Goal: Transaction & Acquisition: Purchase product/service

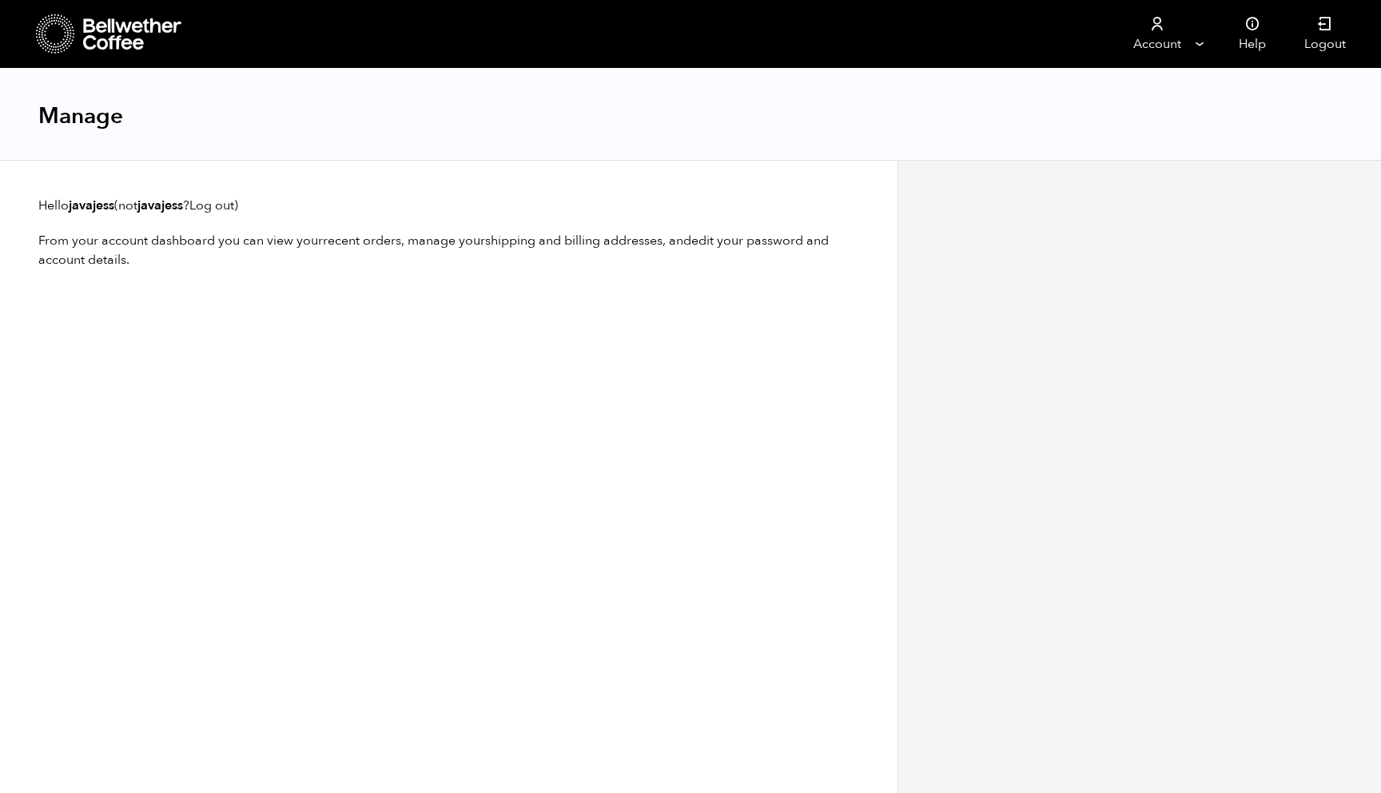
click at [111, 32] on icon at bounding box center [133, 34] width 100 height 32
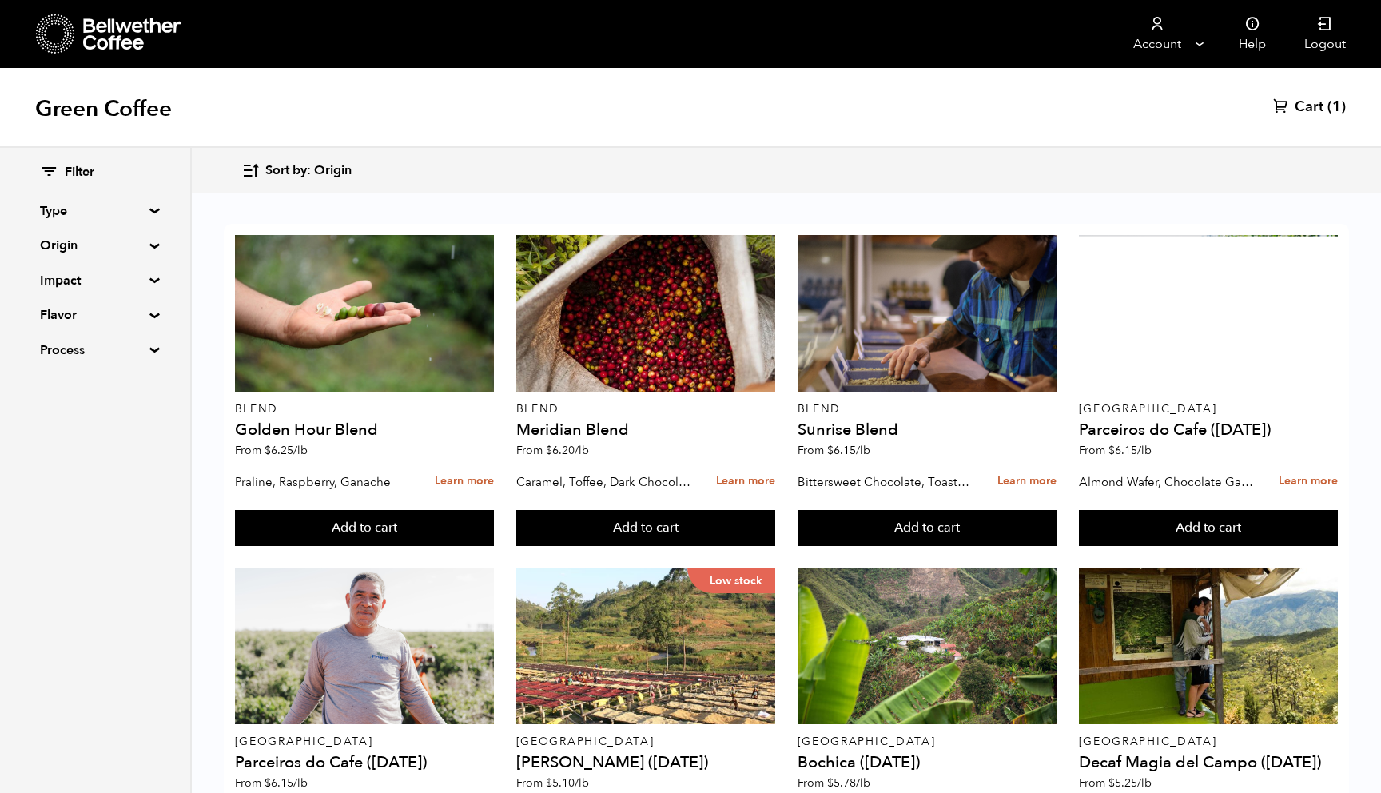
click at [1325, 112] on link "Cart (1)" at bounding box center [1309, 107] width 73 height 19
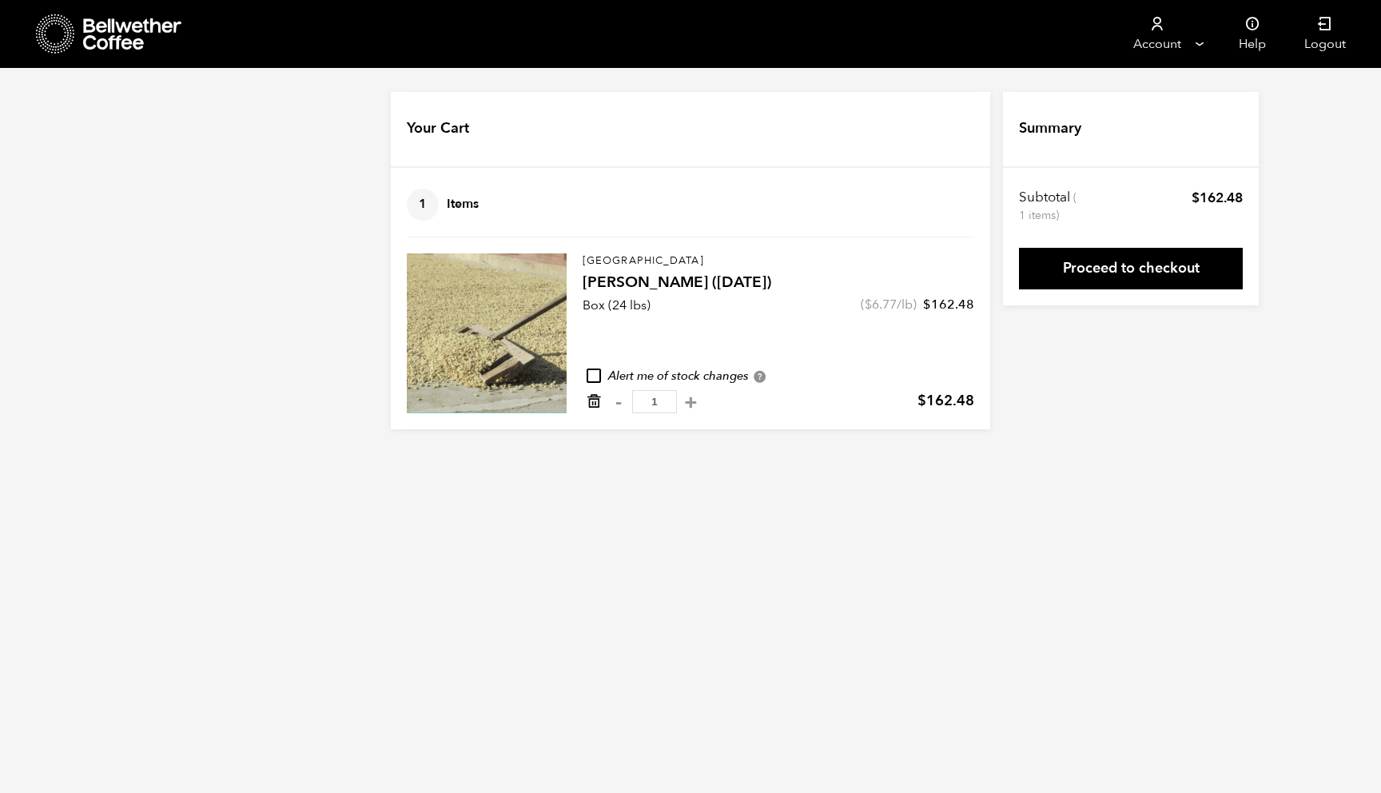
click at [595, 405] on icon "Remove from cart" at bounding box center [594, 401] width 16 height 16
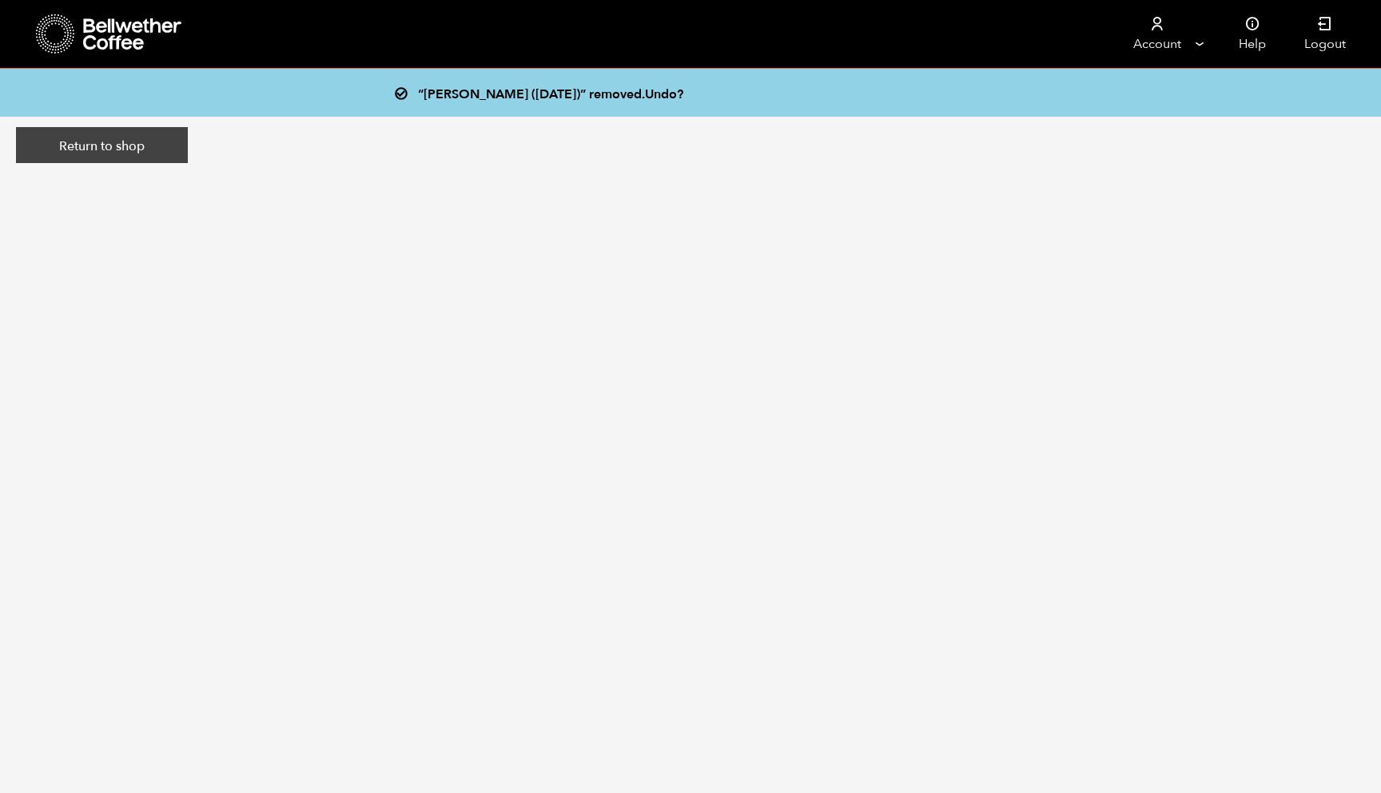
click at [136, 153] on link "Return to shop" at bounding box center [102, 145] width 172 height 37
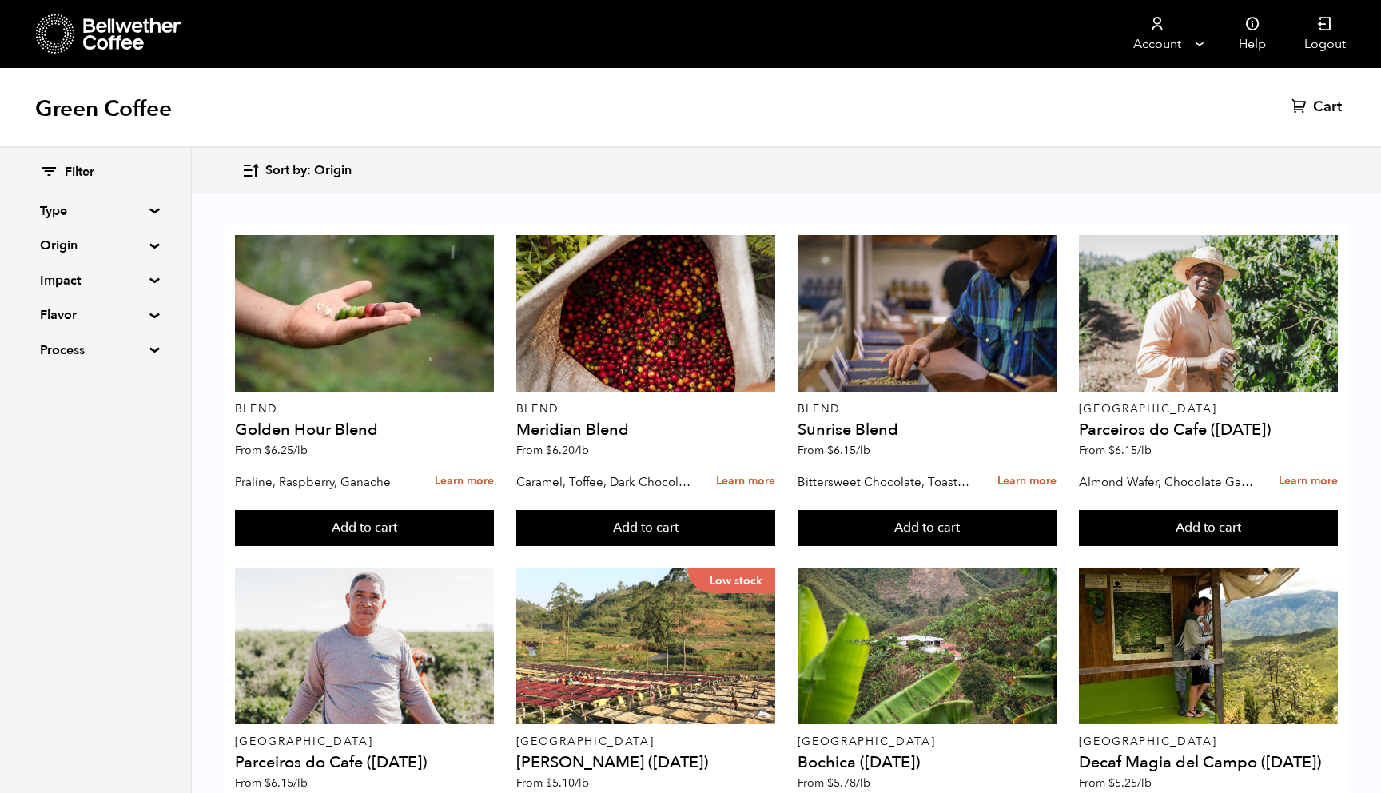
click at [152, 214] on div "Filter Type Blend Single Origin Decaf Seasonal Year Round Origin Blend Brazil B…" at bounding box center [95, 262] width 190 height 228
click at [150, 209] on summary "Type" at bounding box center [95, 210] width 110 height 19
click at [150, 209] on summary "Type" at bounding box center [95, 210] width 111 height 19
click at [150, 249] on summary "Origin" at bounding box center [95, 245] width 110 height 19
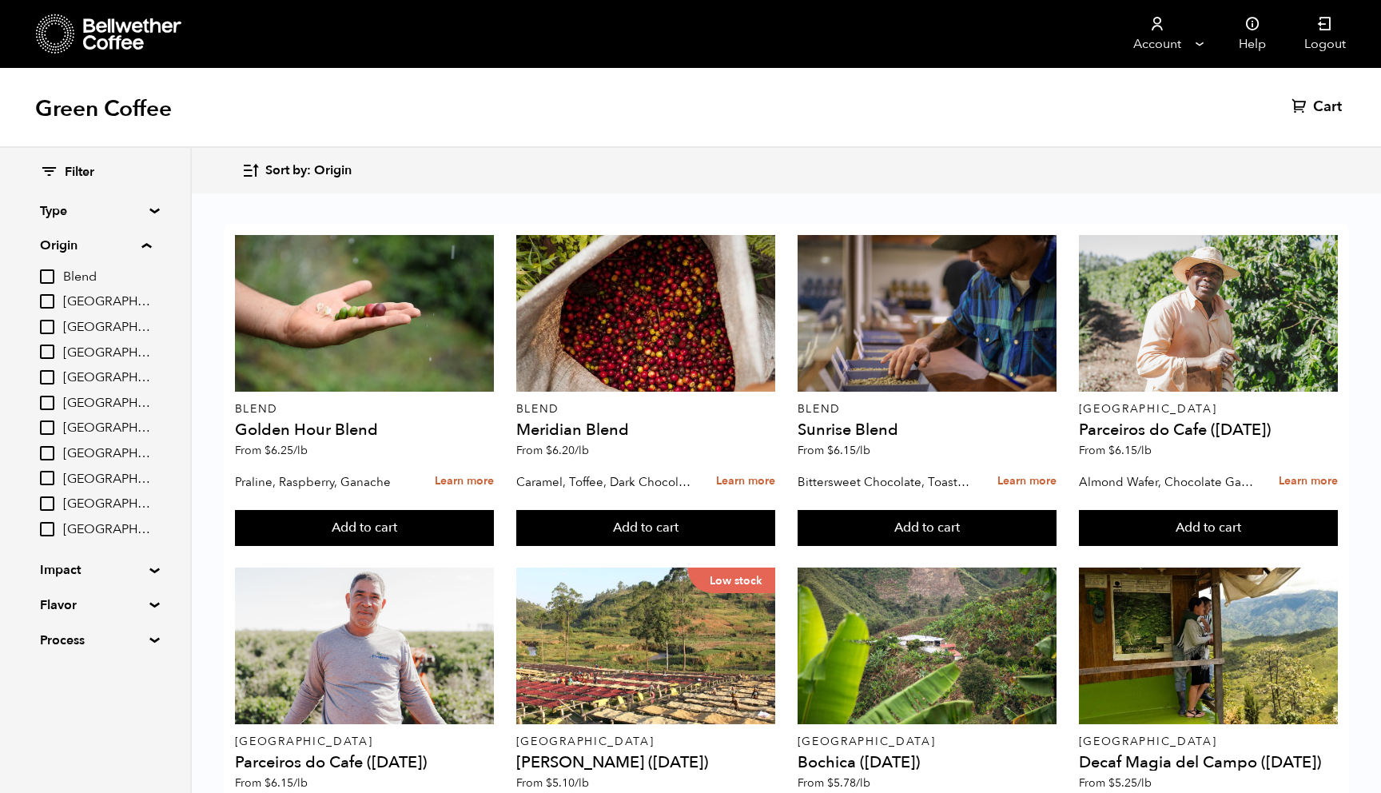
click at [151, 249] on summary "Origin" at bounding box center [95, 245] width 111 height 19
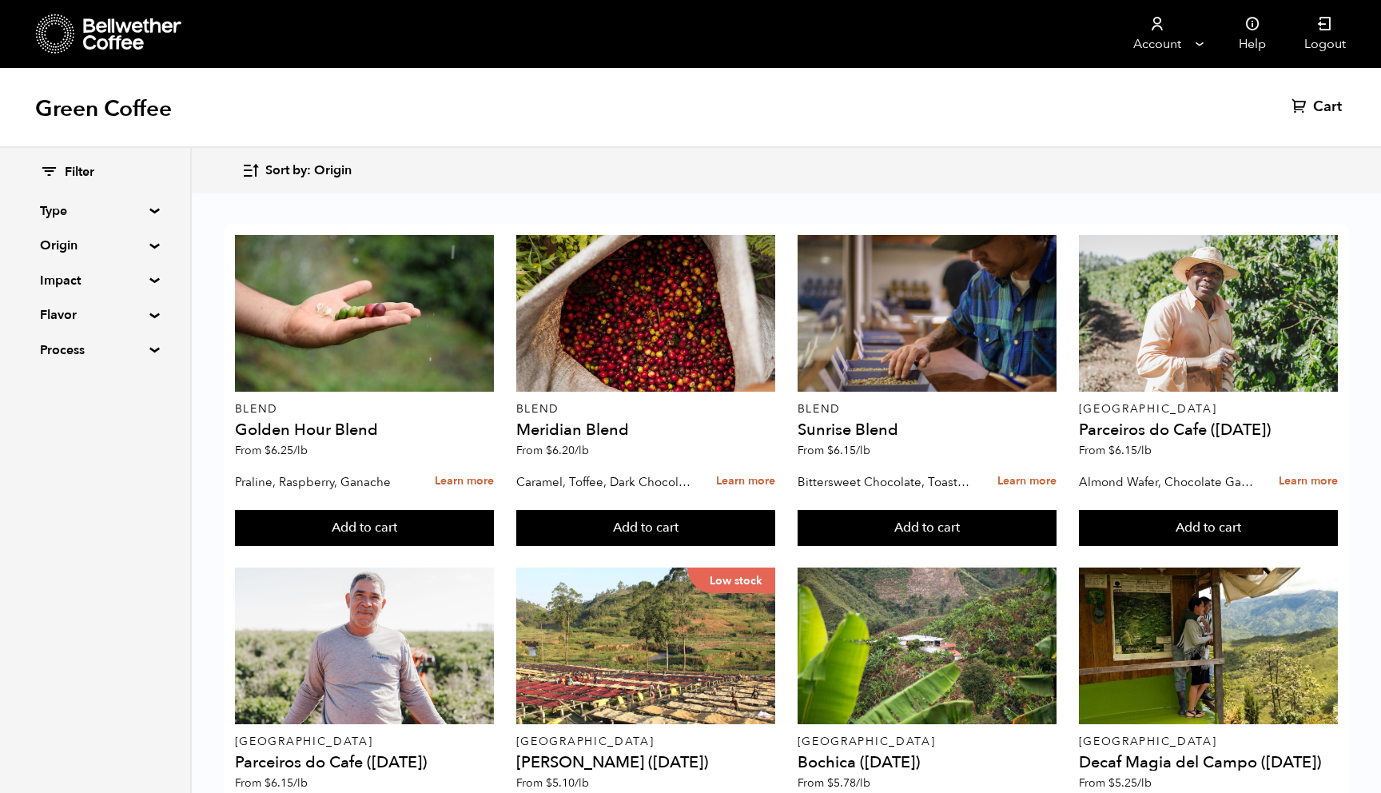
click at [150, 279] on summary "Impact" at bounding box center [95, 280] width 110 height 19
click at [150, 279] on summary "Impact" at bounding box center [95, 280] width 111 height 19
click at [150, 279] on summary "Impact" at bounding box center [95, 280] width 110 height 19
click at [49, 385] on input "Farmer Impact Fund" at bounding box center [47, 387] width 14 height 14
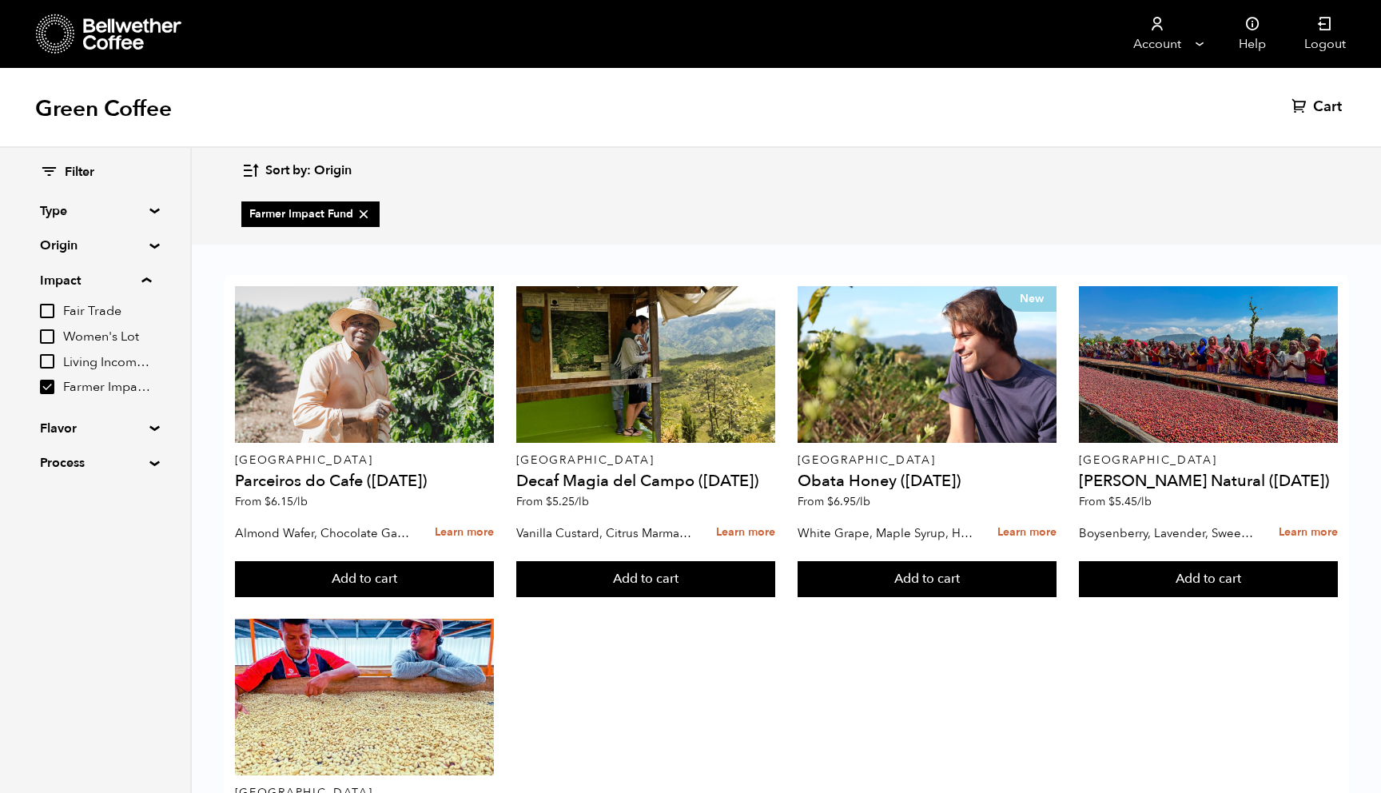
click at [49, 385] on input "Farmer Impact Fund" at bounding box center [47, 387] width 14 height 14
checkbox input "false"
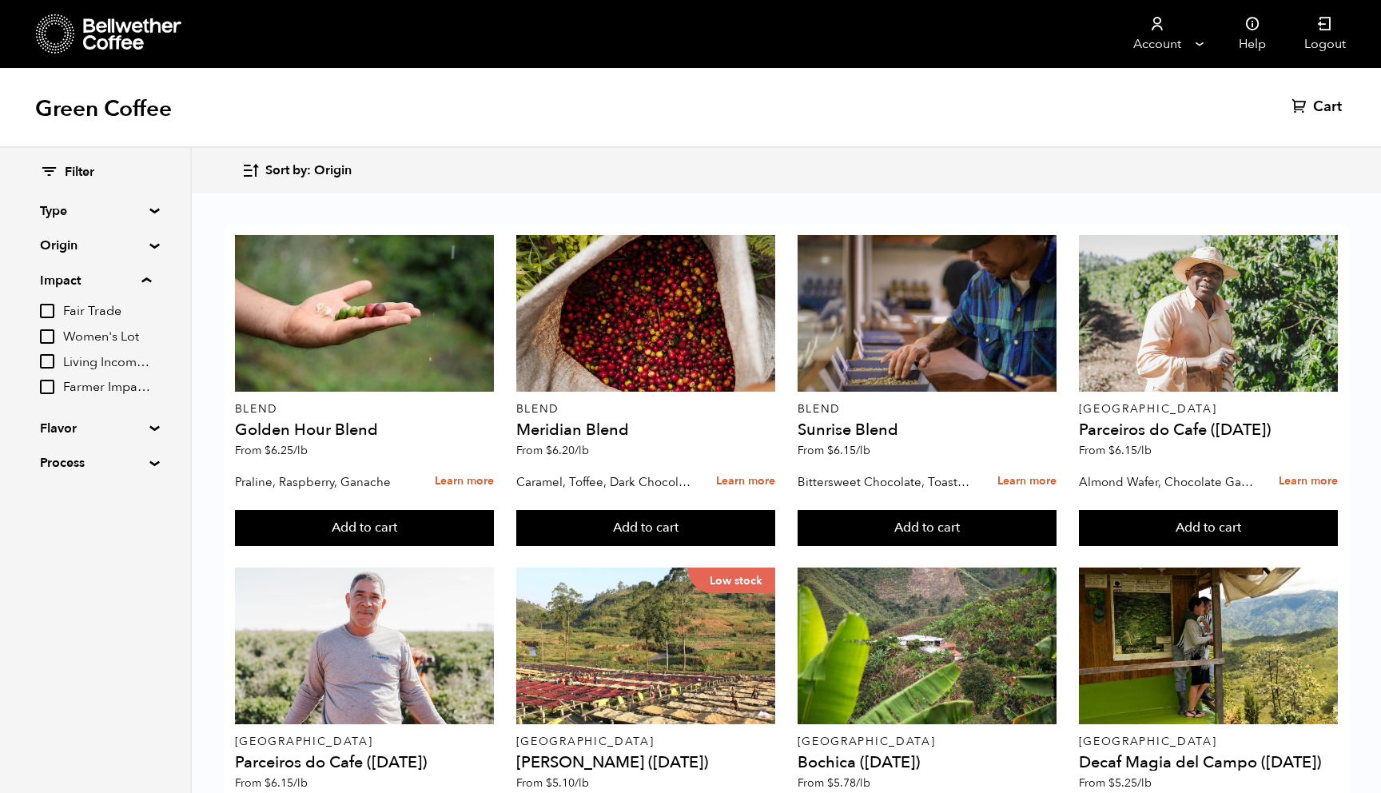
click at [145, 419] on div "Filter Type Blend Single Origin Decaf Seasonal Year Round Origin Blend Brazil B…" at bounding box center [95, 318] width 190 height 341
click at [145, 421] on div "Filter Type Blend Single Origin Decaf Seasonal Year Round Origin Blend Brazil B…" at bounding box center [95, 318] width 190 height 341
click at [150, 429] on summary "Flavor" at bounding box center [95, 428] width 110 height 19
click at [151, 429] on summary "Flavor" at bounding box center [95, 428] width 111 height 19
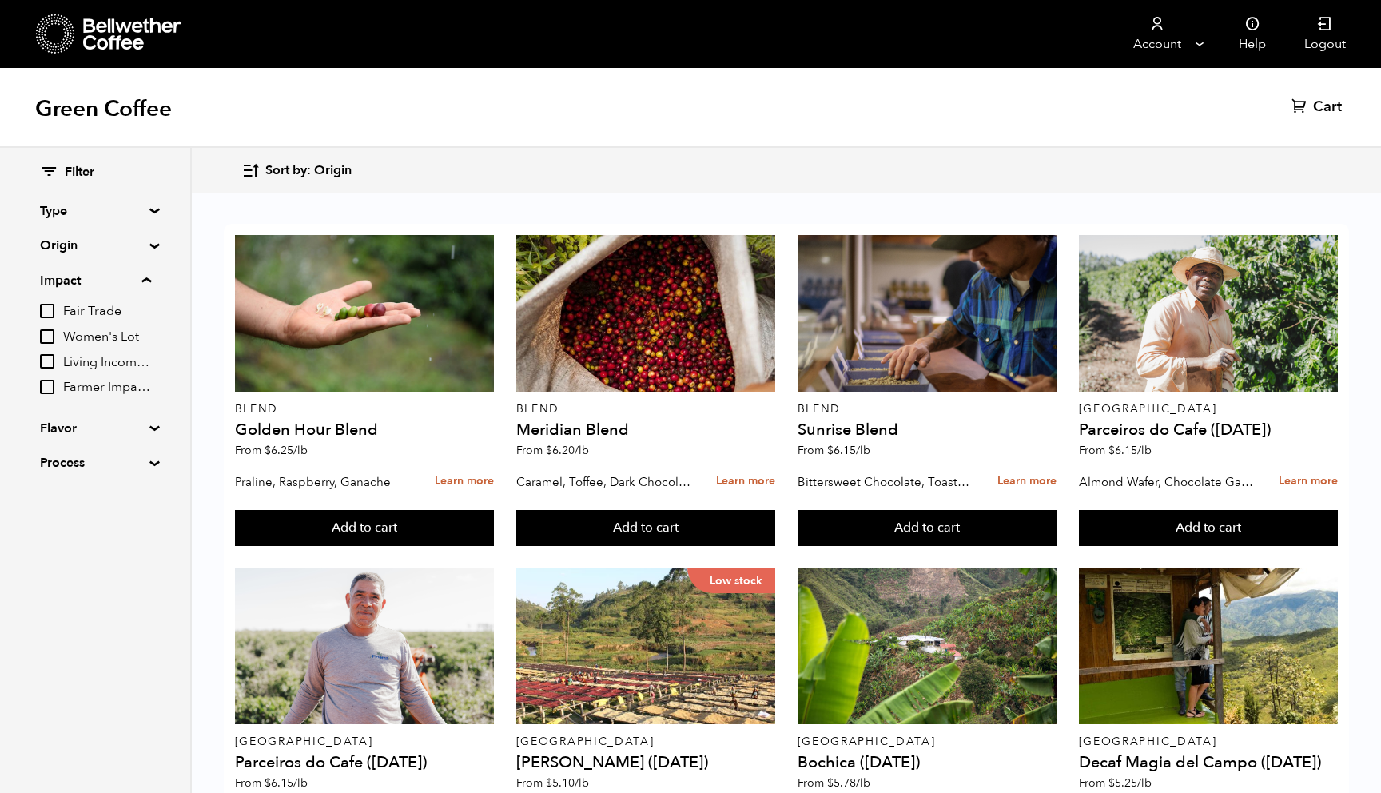
click at [150, 463] on summary "Process" at bounding box center [95, 462] width 110 height 19
click at [49, 500] on input "Honey" at bounding box center [47, 494] width 14 height 14
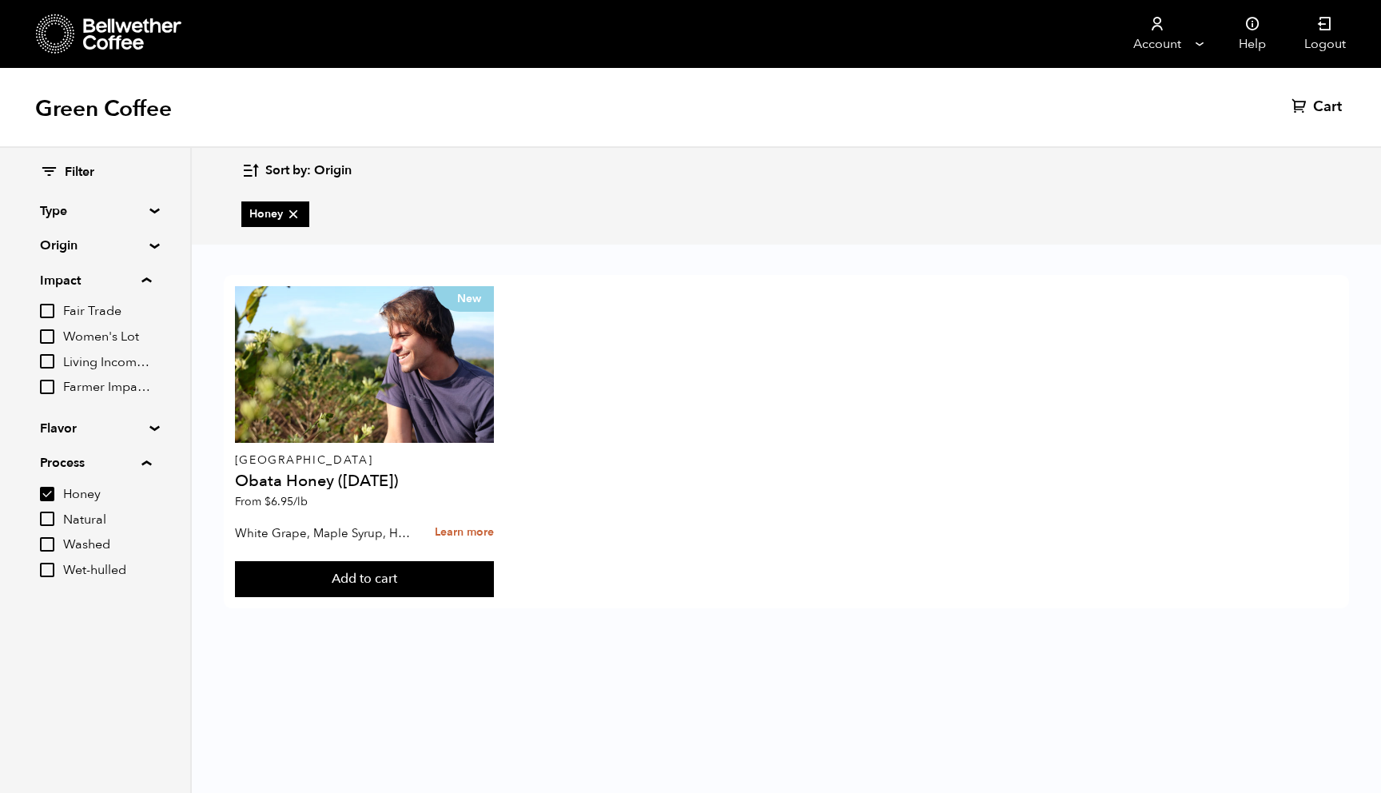
click at [49, 500] on input "Honey" at bounding box center [47, 494] width 14 height 14
checkbox input "false"
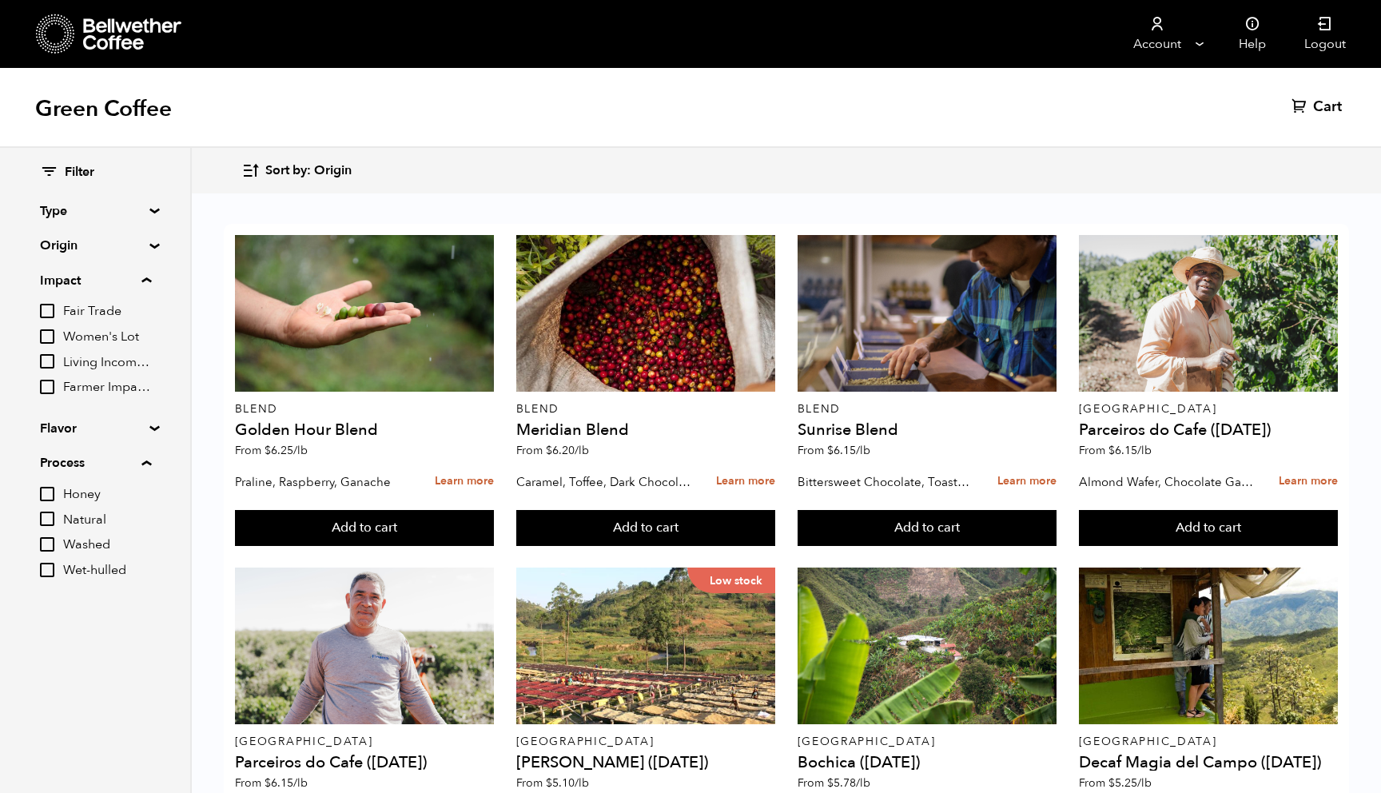
click at [51, 521] on input "Natural" at bounding box center [47, 519] width 14 height 14
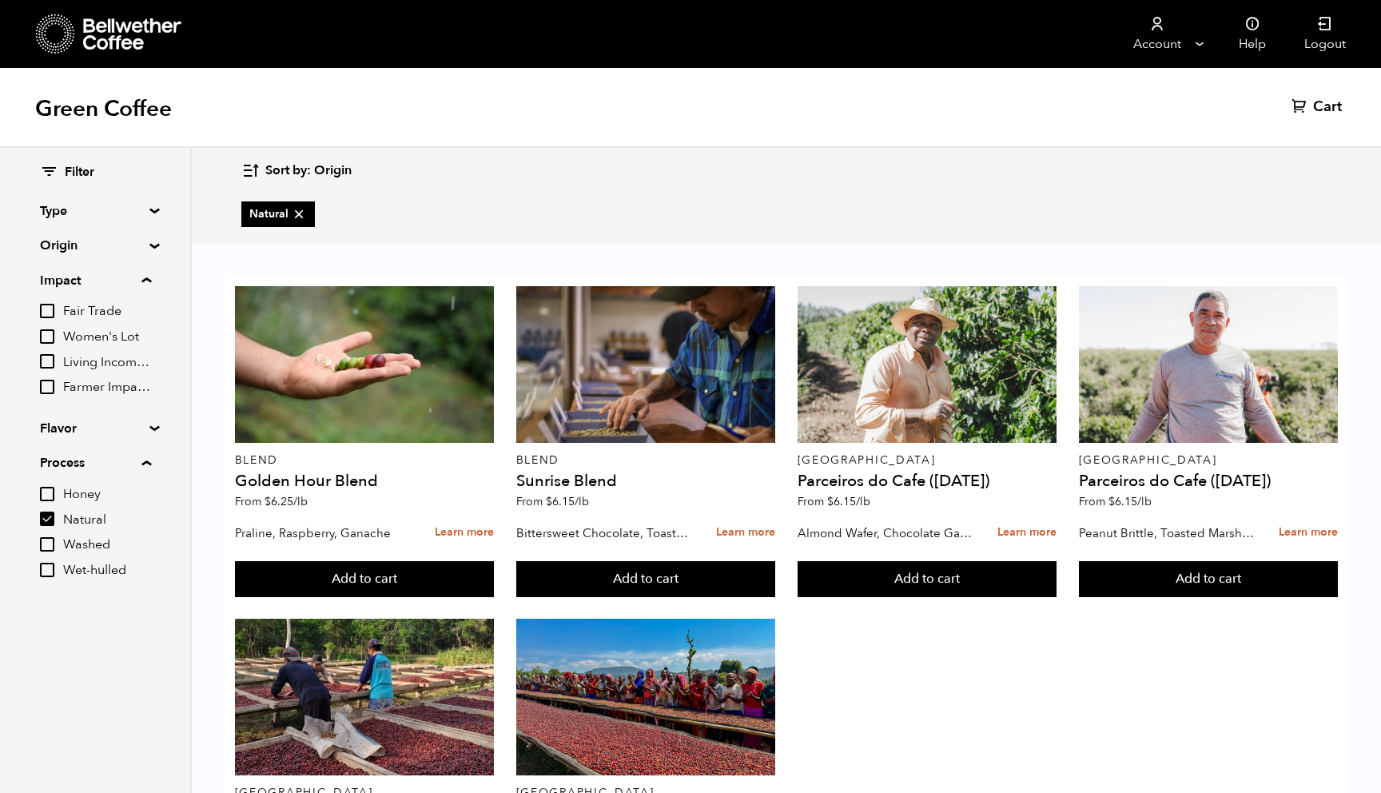
click at [51, 524] on input "Natural" at bounding box center [47, 519] width 14 height 14
checkbox input "false"
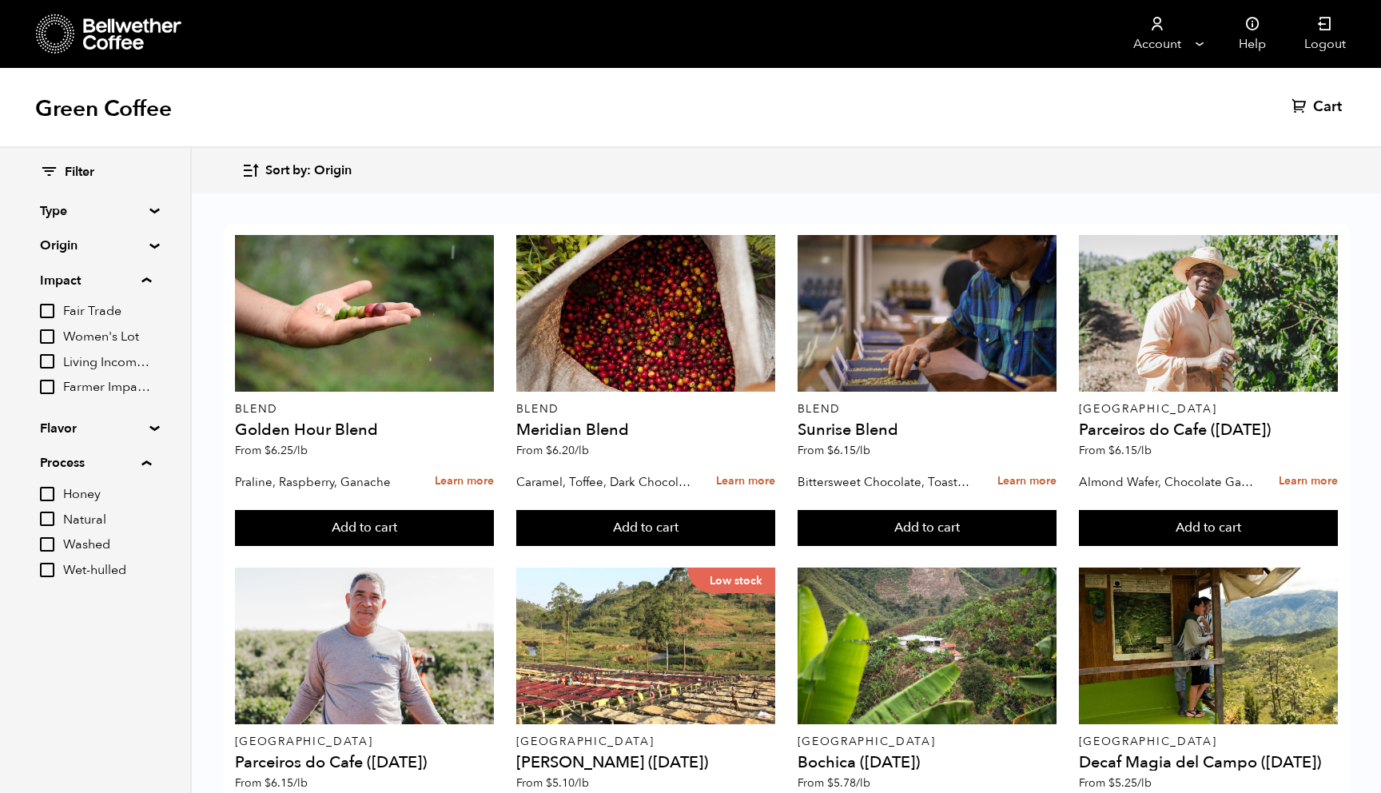
click at [52, 541] on input "Washed" at bounding box center [47, 544] width 14 height 14
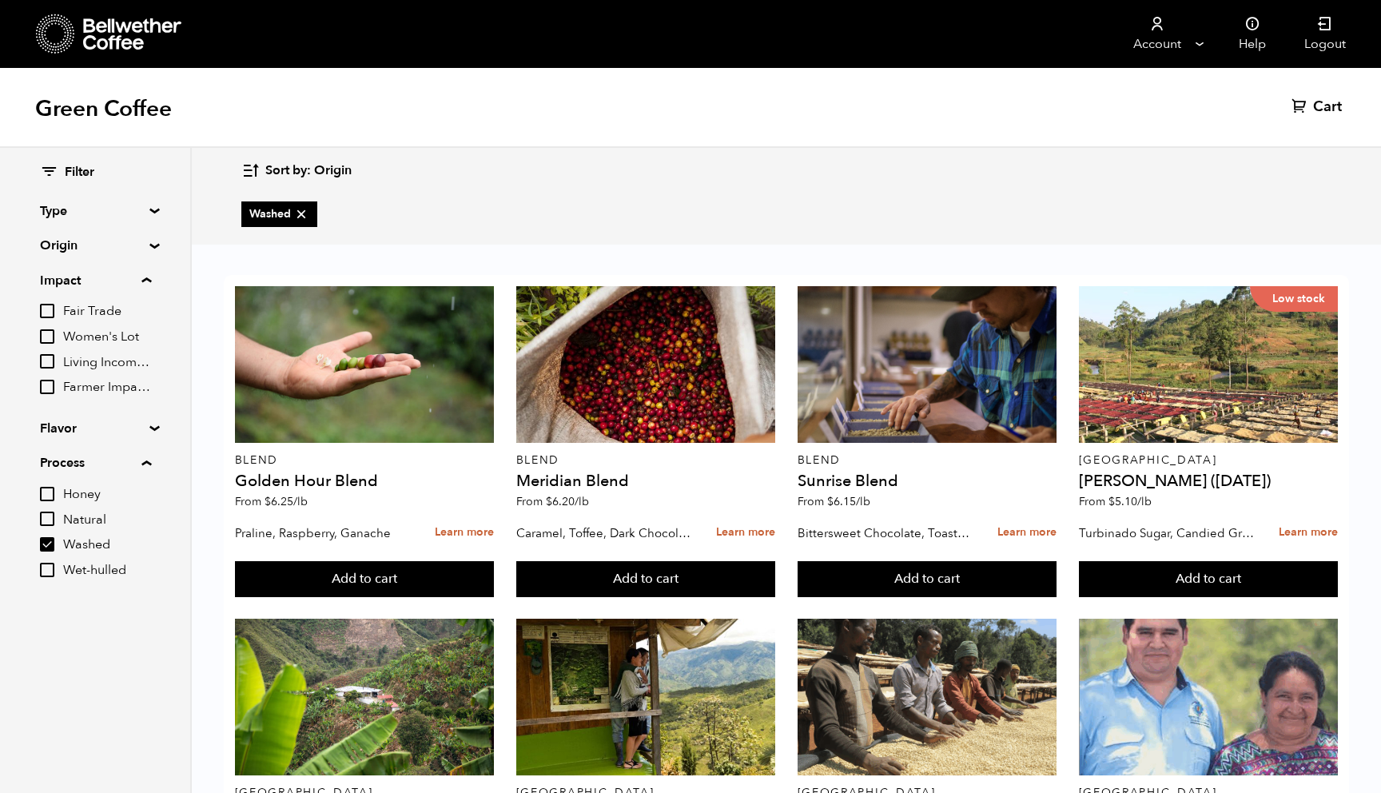
click at [52, 541] on input "Washed" at bounding box center [47, 544] width 14 height 14
checkbox input "false"
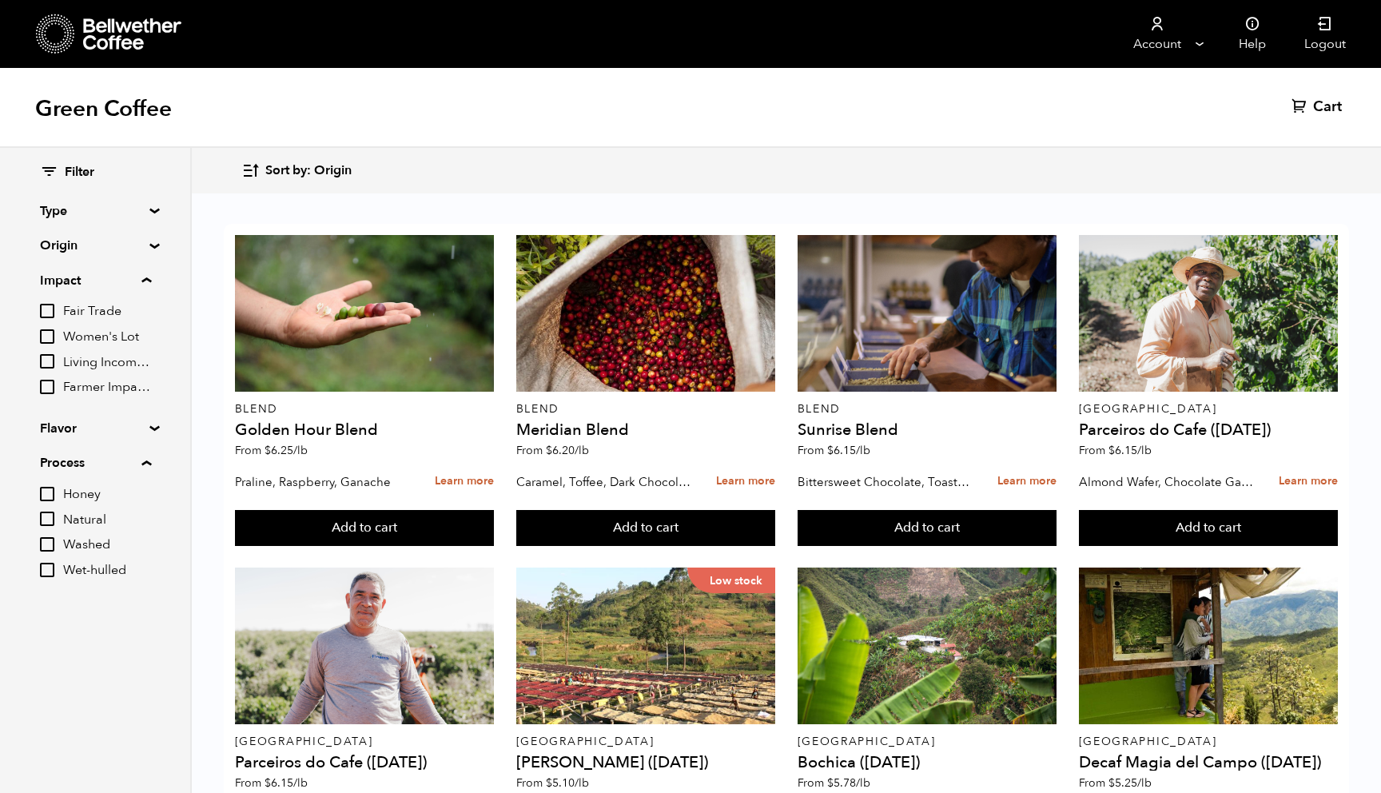
click at [49, 572] on input "Wet-hulled" at bounding box center [47, 570] width 14 height 14
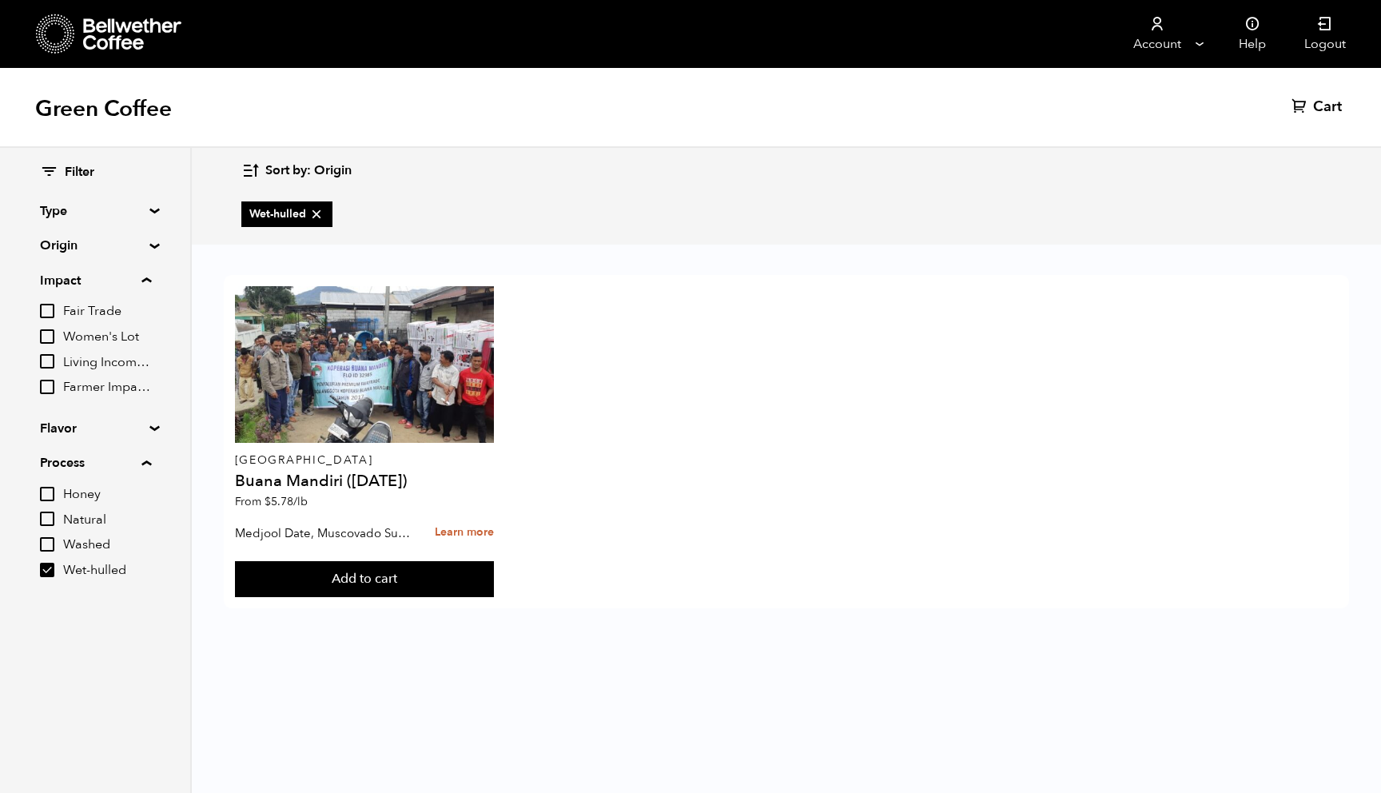
click at [48, 570] on input "Wet-hulled" at bounding box center [47, 570] width 14 height 14
checkbox input "false"
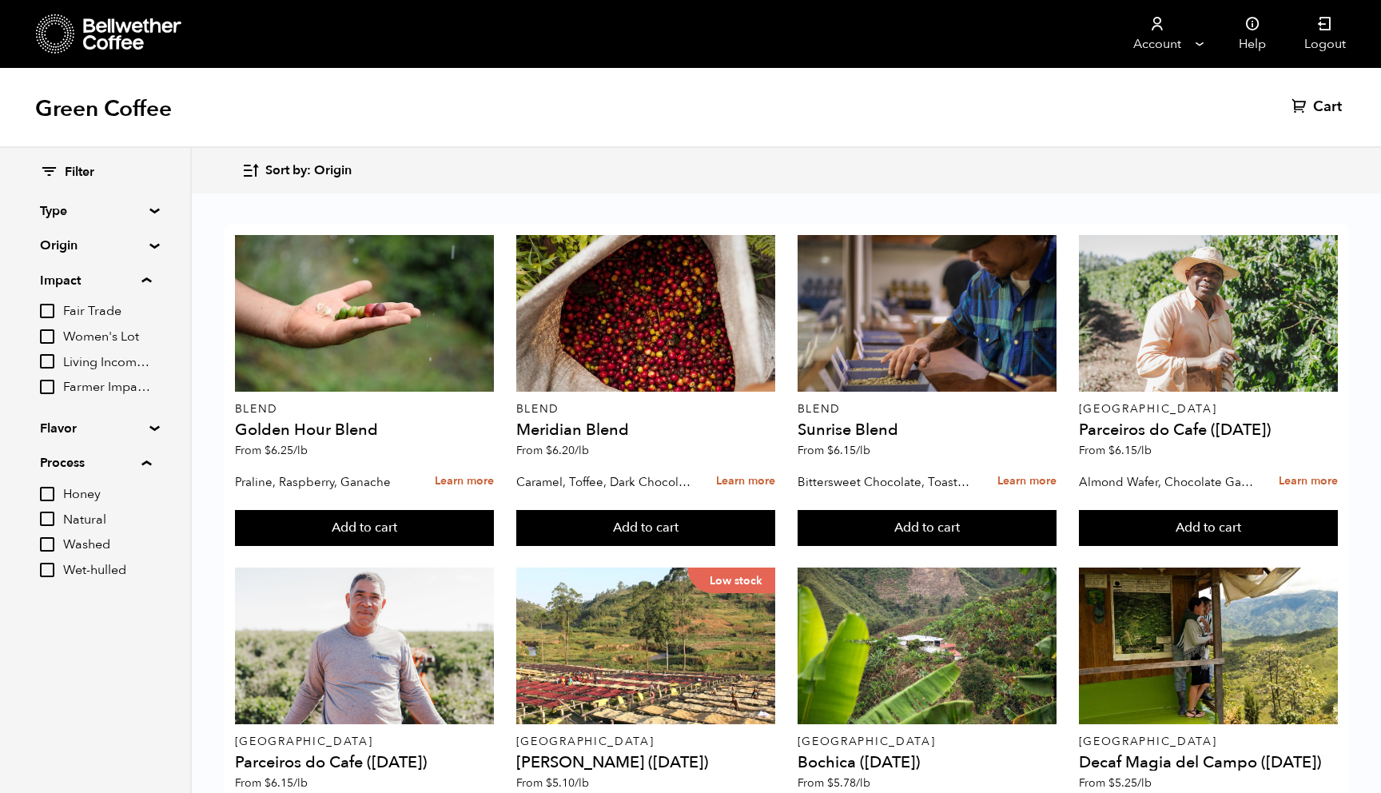
click at [50, 517] on input "Natural" at bounding box center [47, 519] width 14 height 14
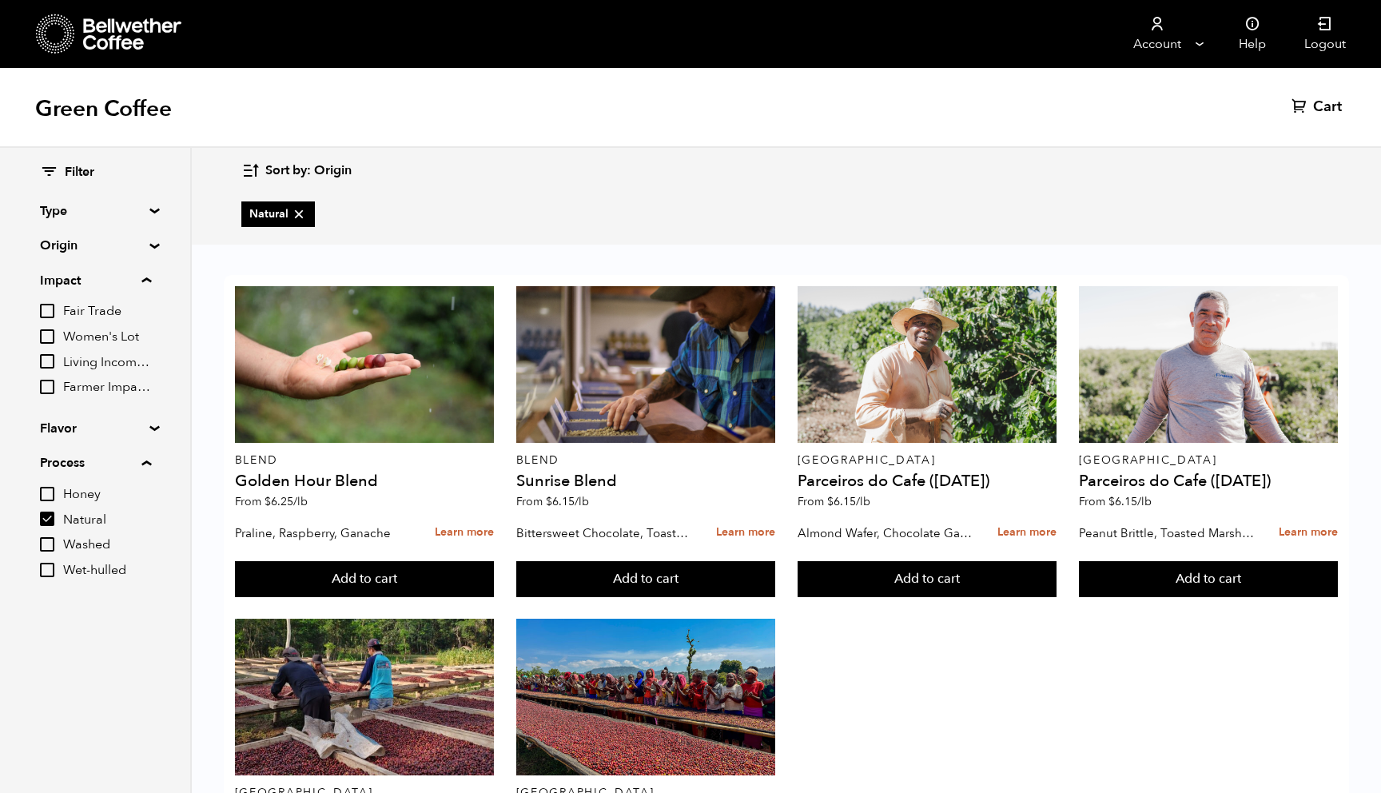
click at [50, 517] on input "Natural" at bounding box center [47, 519] width 14 height 14
checkbox input "false"
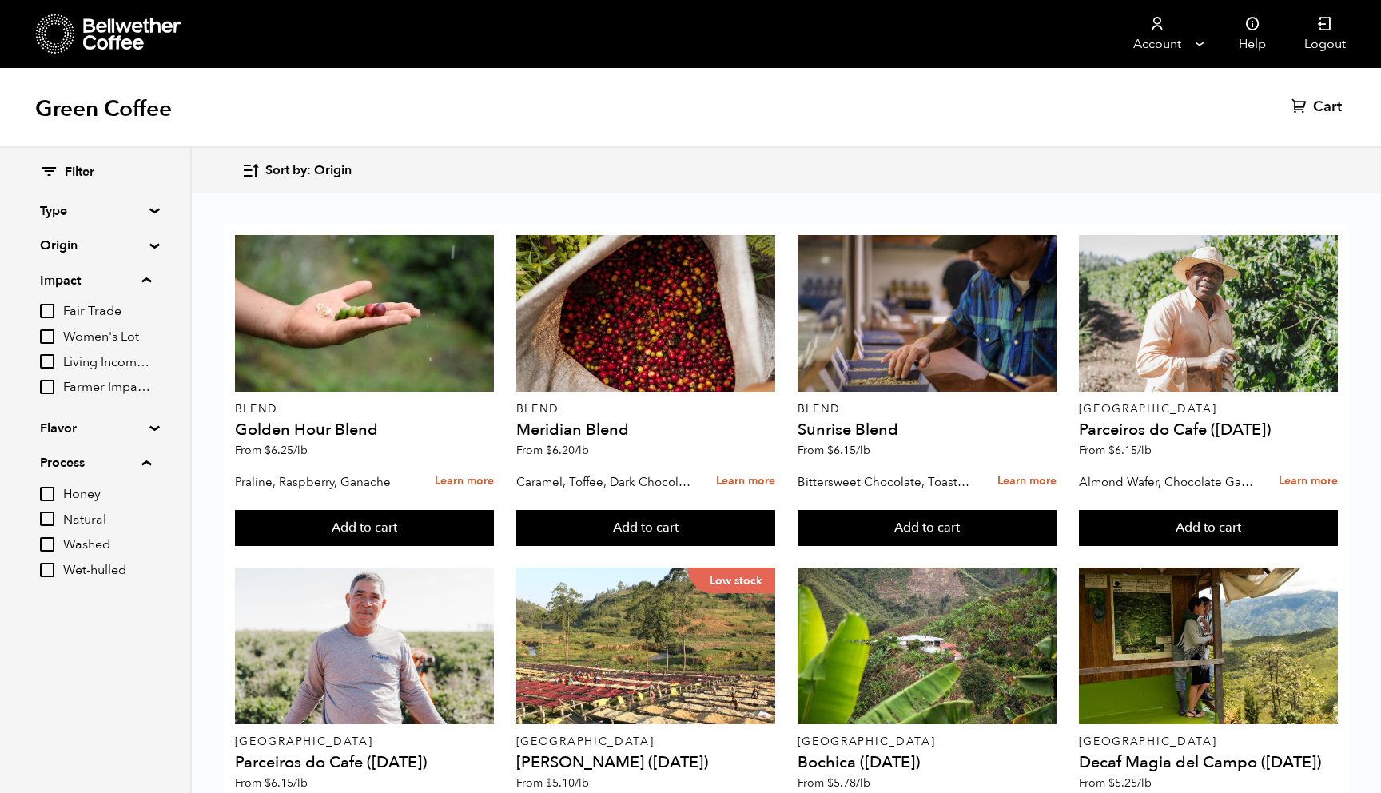
click at [49, 544] on input "Washed" at bounding box center [47, 544] width 14 height 14
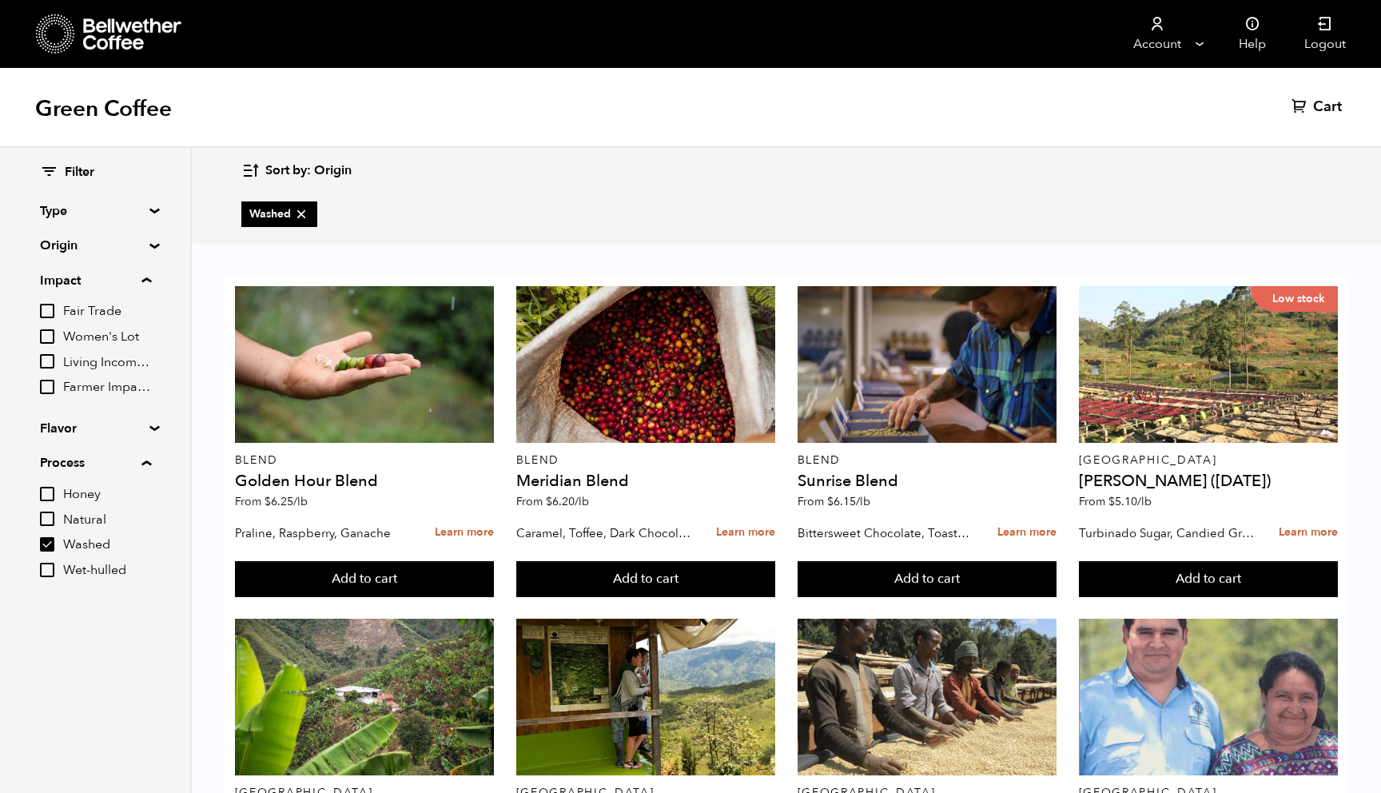
click at [46, 548] on input "Washed" at bounding box center [47, 544] width 14 height 14
checkbox input "false"
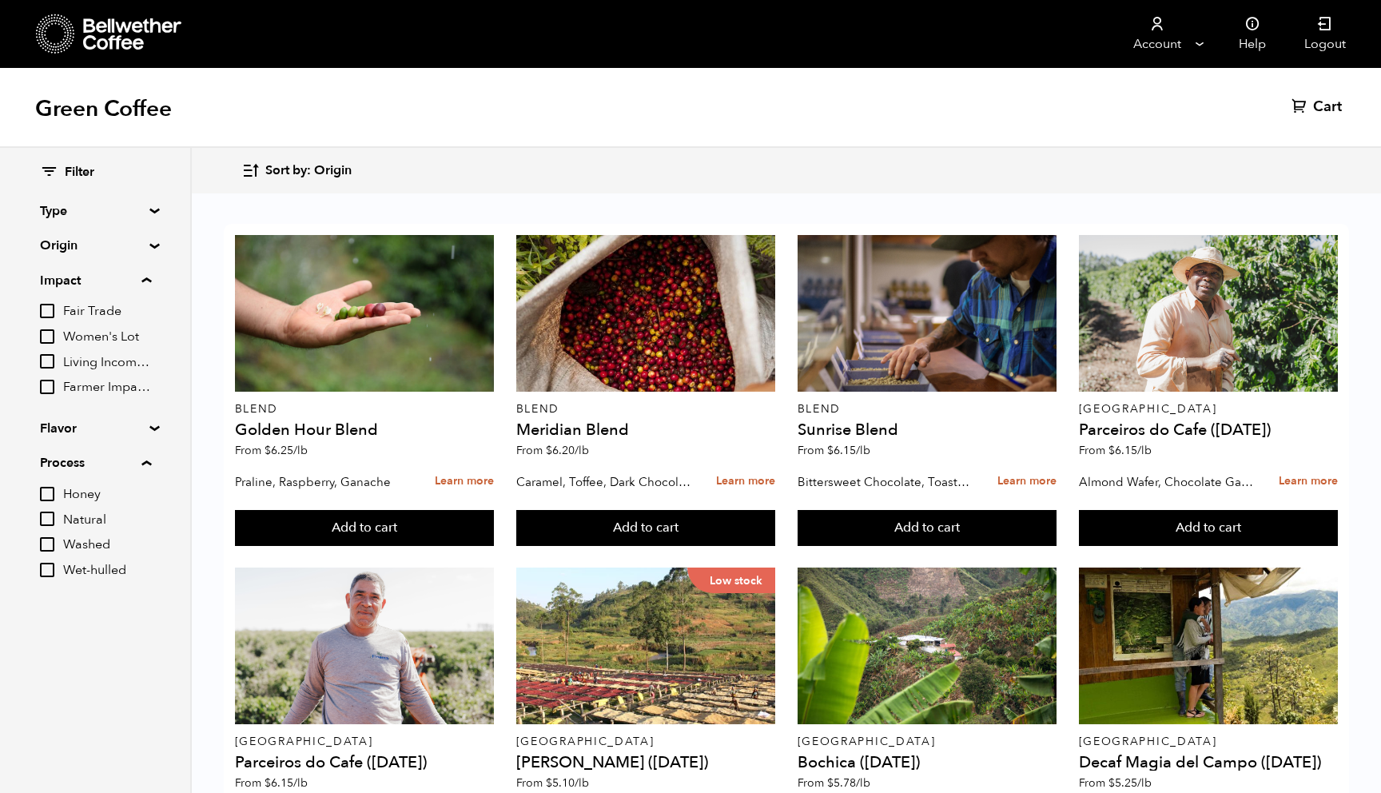
click at [47, 523] on input "Natural" at bounding box center [47, 519] width 14 height 14
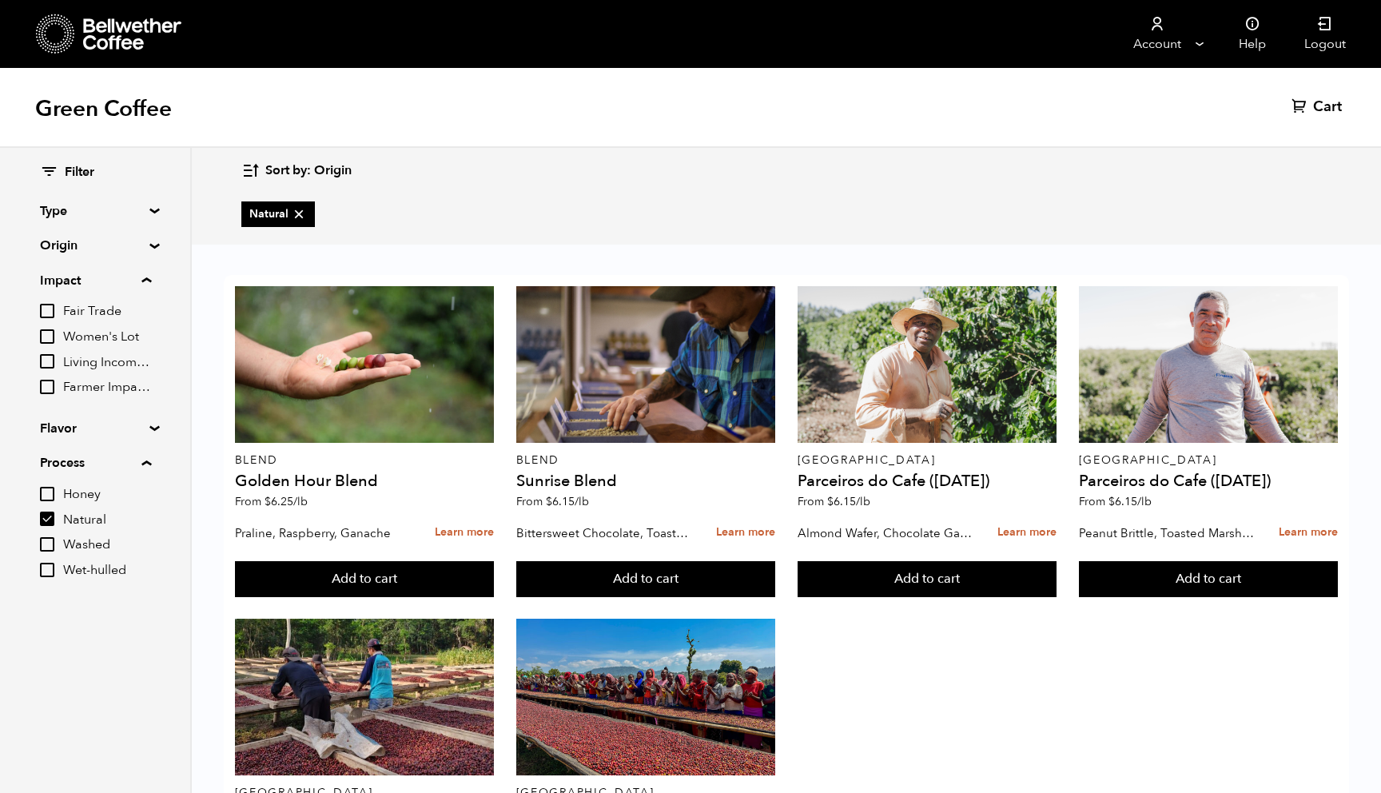
click at [49, 517] on input "Natural" at bounding box center [47, 519] width 14 height 14
checkbox input "false"
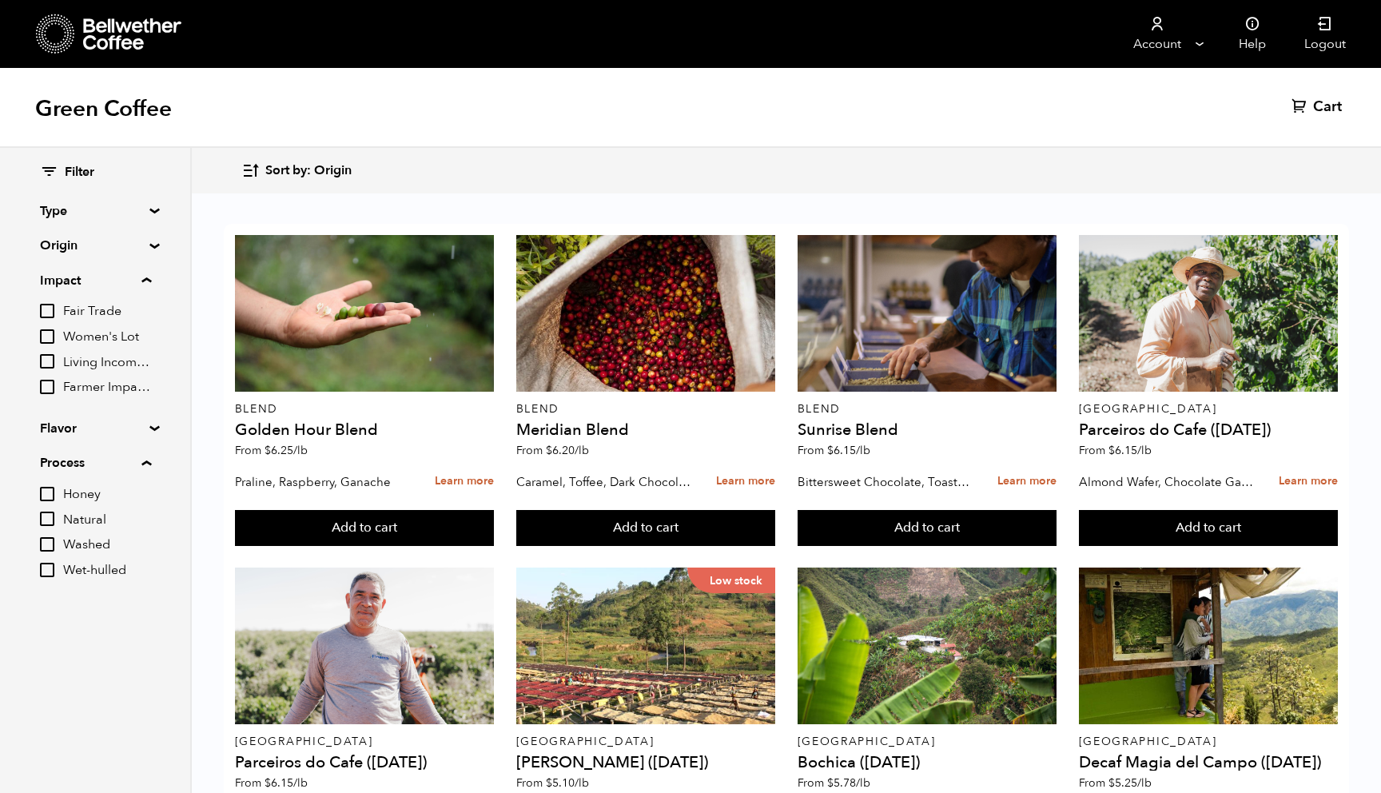
click at [147, 464] on summary "Process" at bounding box center [95, 462] width 111 height 19
click at [148, 277] on summary "Impact" at bounding box center [95, 280] width 111 height 19
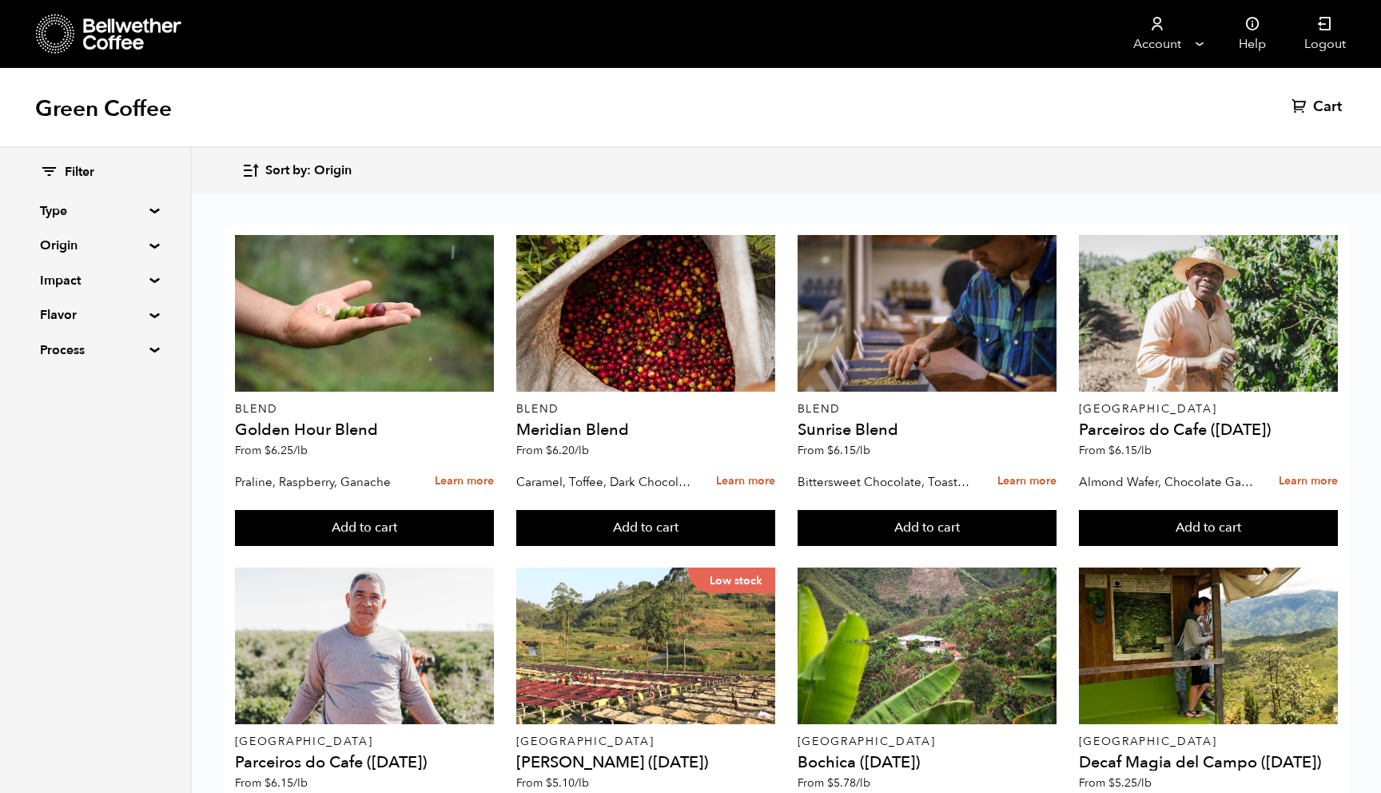
click at [150, 211] on summary "Type" at bounding box center [95, 210] width 110 height 19
click at [45, 269] on input "Single Origin" at bounding box center [47, 267] width 14 height 14
checkbox input "true"
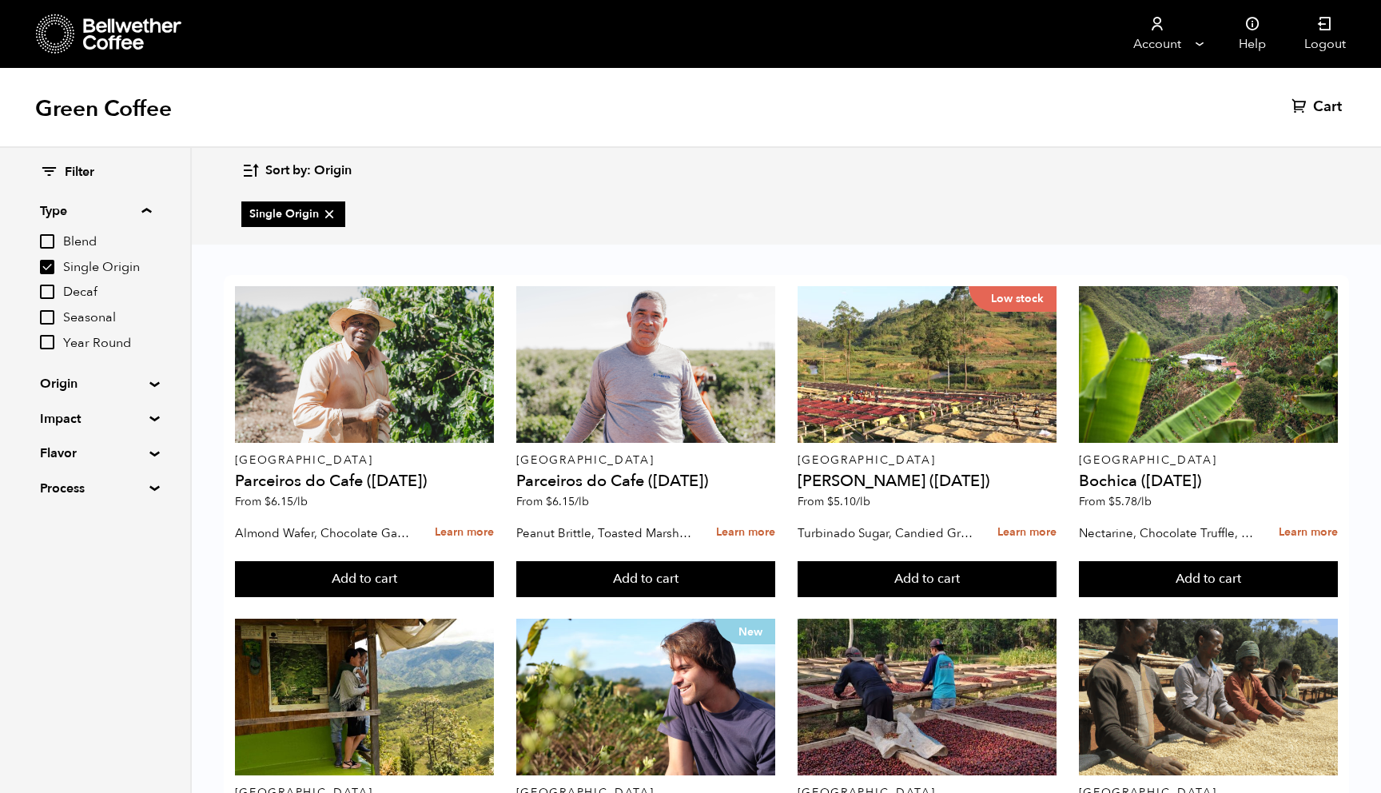
click at [146, 383] on summary "Origin" at bounding box center [95, 383] width 110 height 19
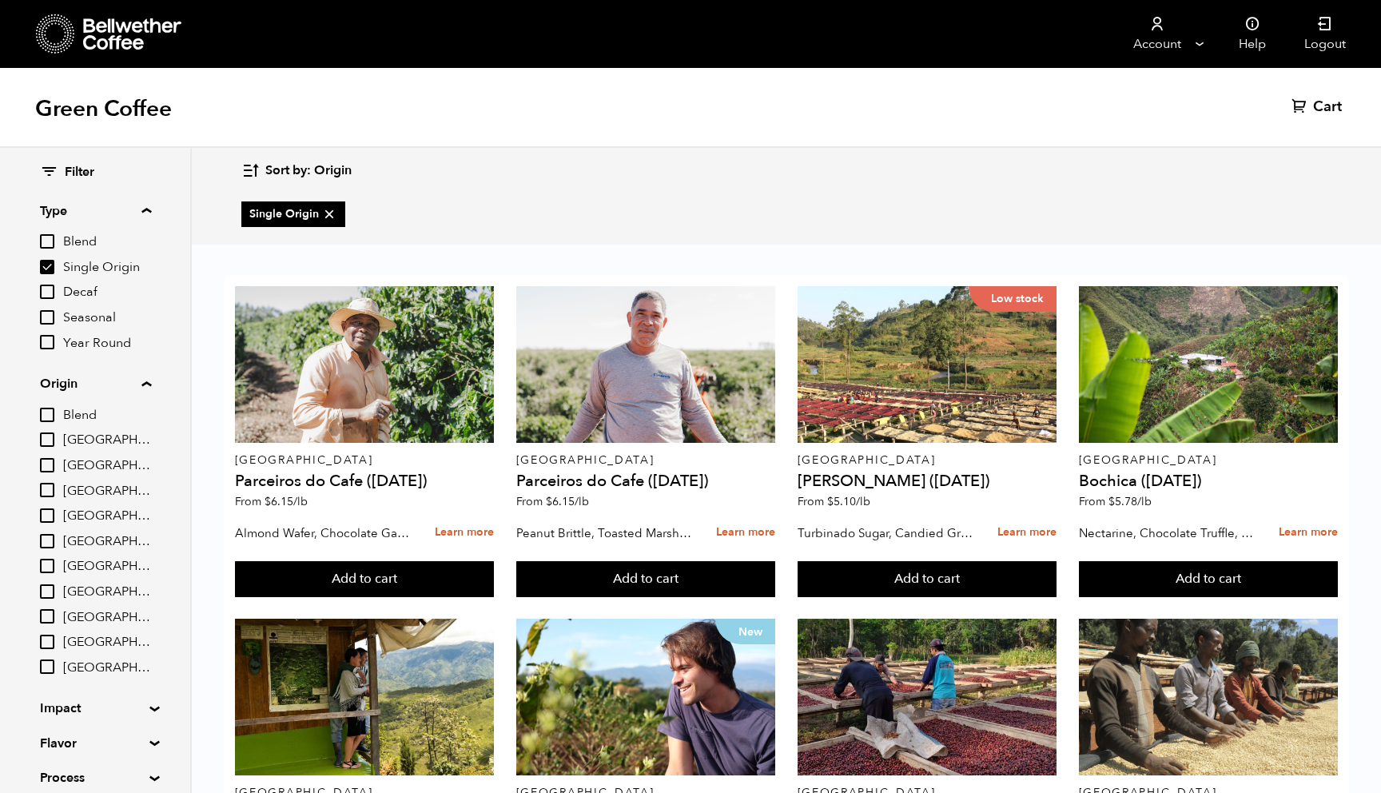
click at [53, 569] on input "[GEOGRAPHIC_DATA]" at bounding box center [47, 566] width 14 height 14
checkbox input "true"
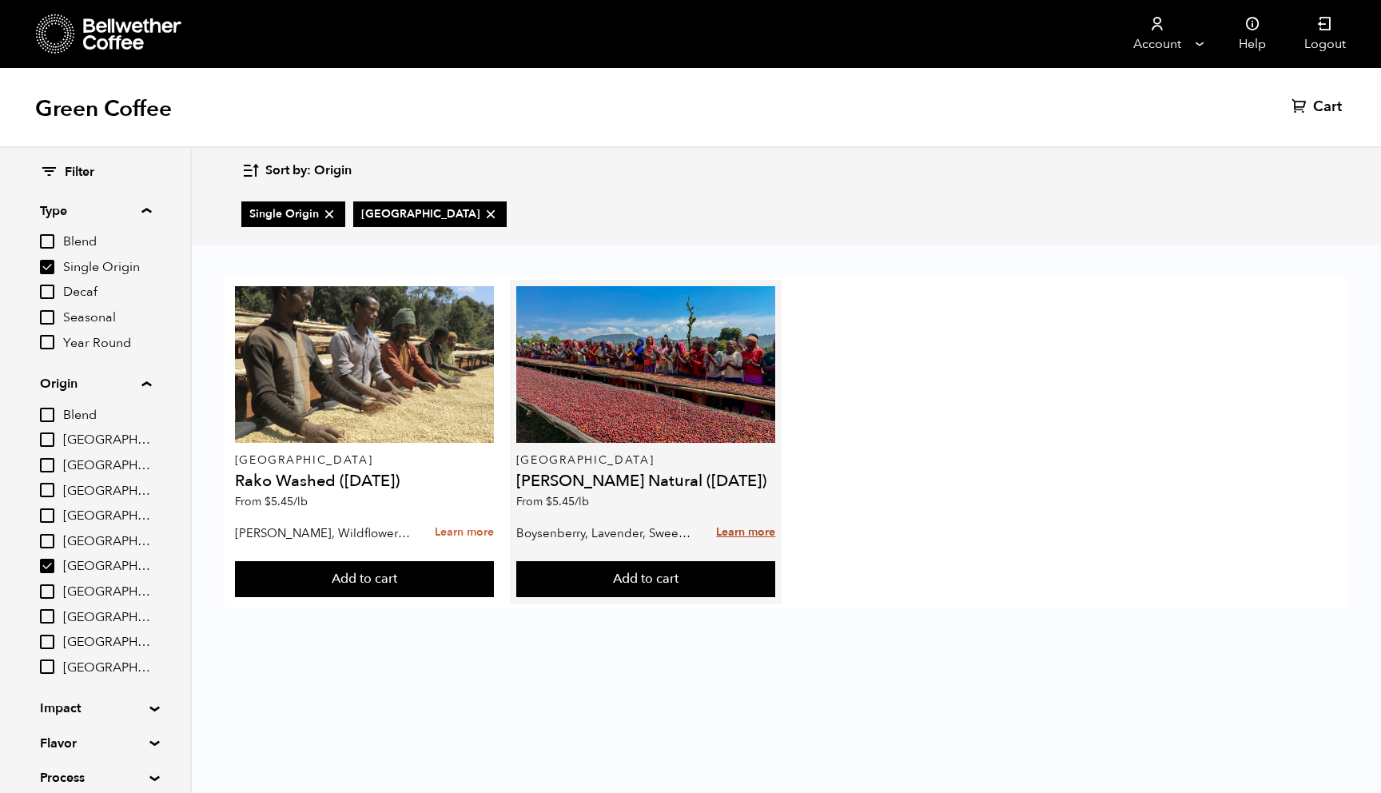
click at [730, 536] on link "Learn more" at bounding box center [745, 533] width 59 height 34
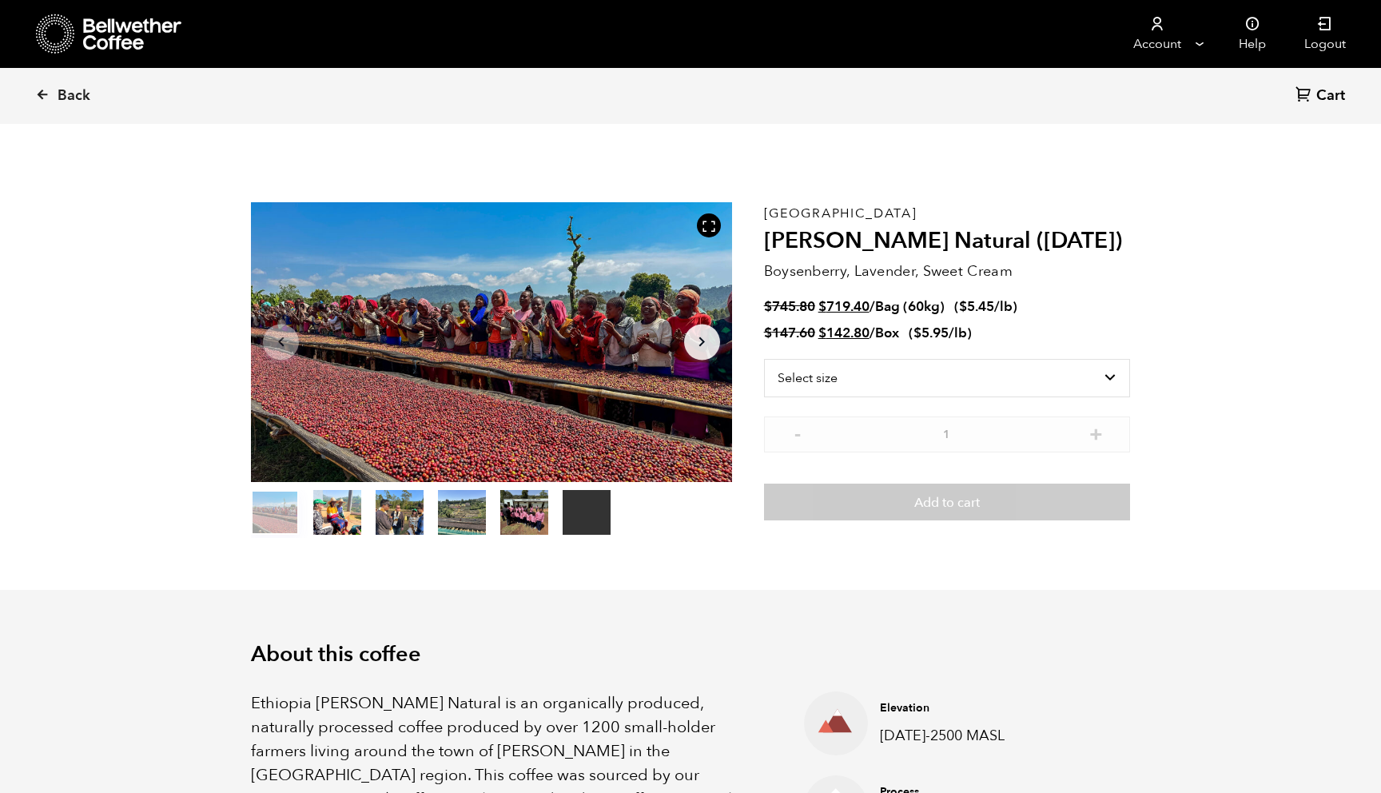
scroll to position [695, 851]
click at [699, 349] on icon "Arrow Right" at bounding box center [701, 342] width 19 height 19
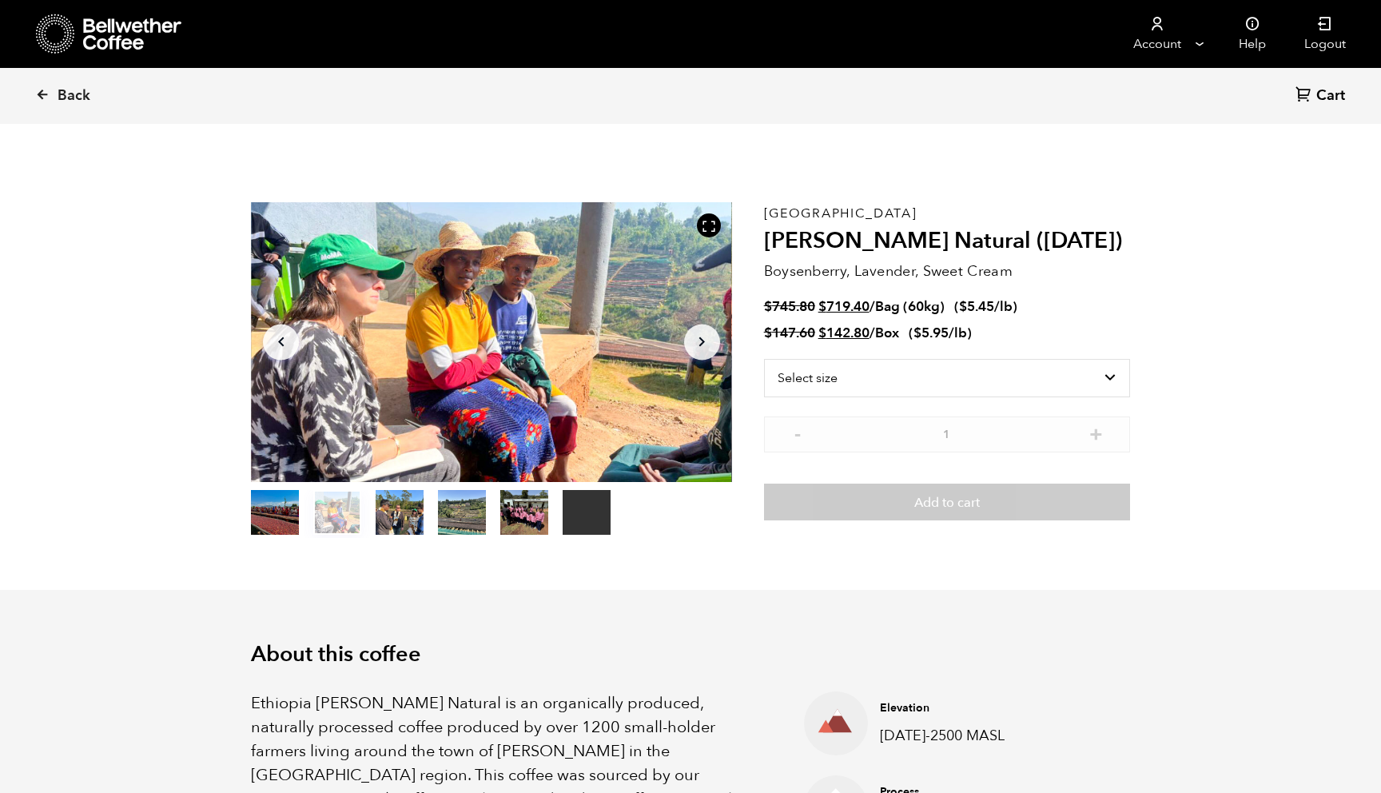
click at [699, 349] on icon "Arrow Right" at bounding box center [701, 342] width 19 height 19
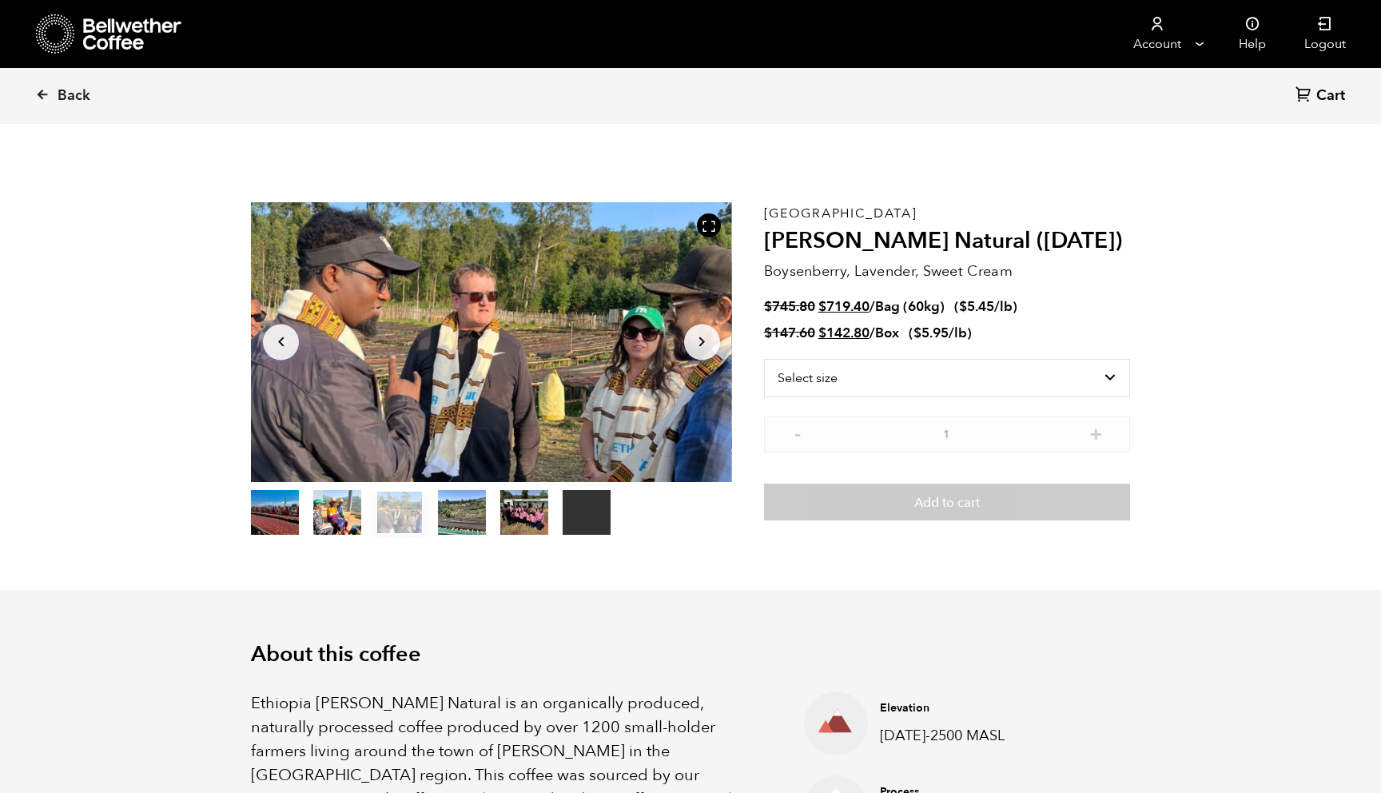
click at [699, 349] on icon "Arrow Right" at bounding box center [701, 342] width 19 height 19
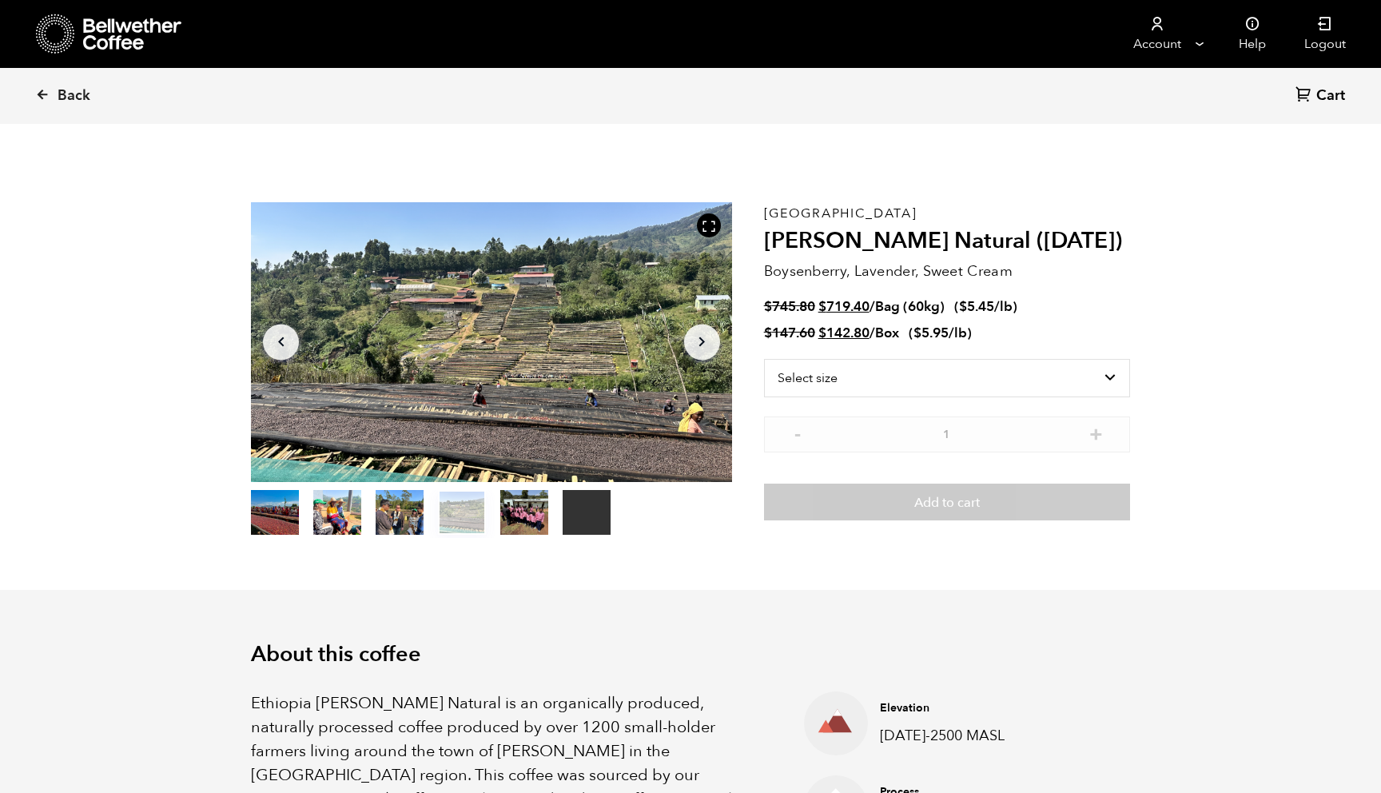
click at [699, 349] on icon "Arrow Right" at bounding box center [701, 342] width 19 height 19
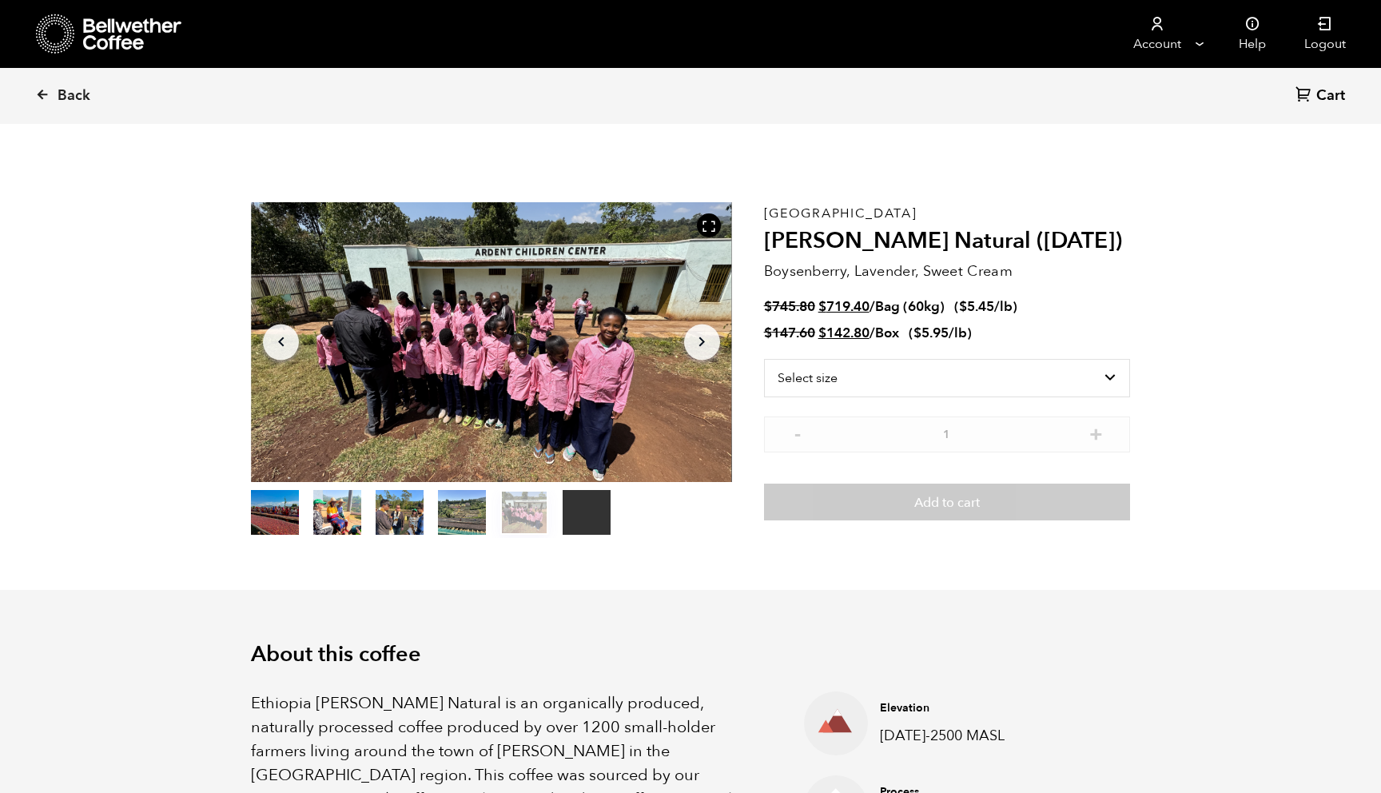
click at [699, 349] on icon "Arrow Right" at bounding box center [701, 342] width 19 height 19
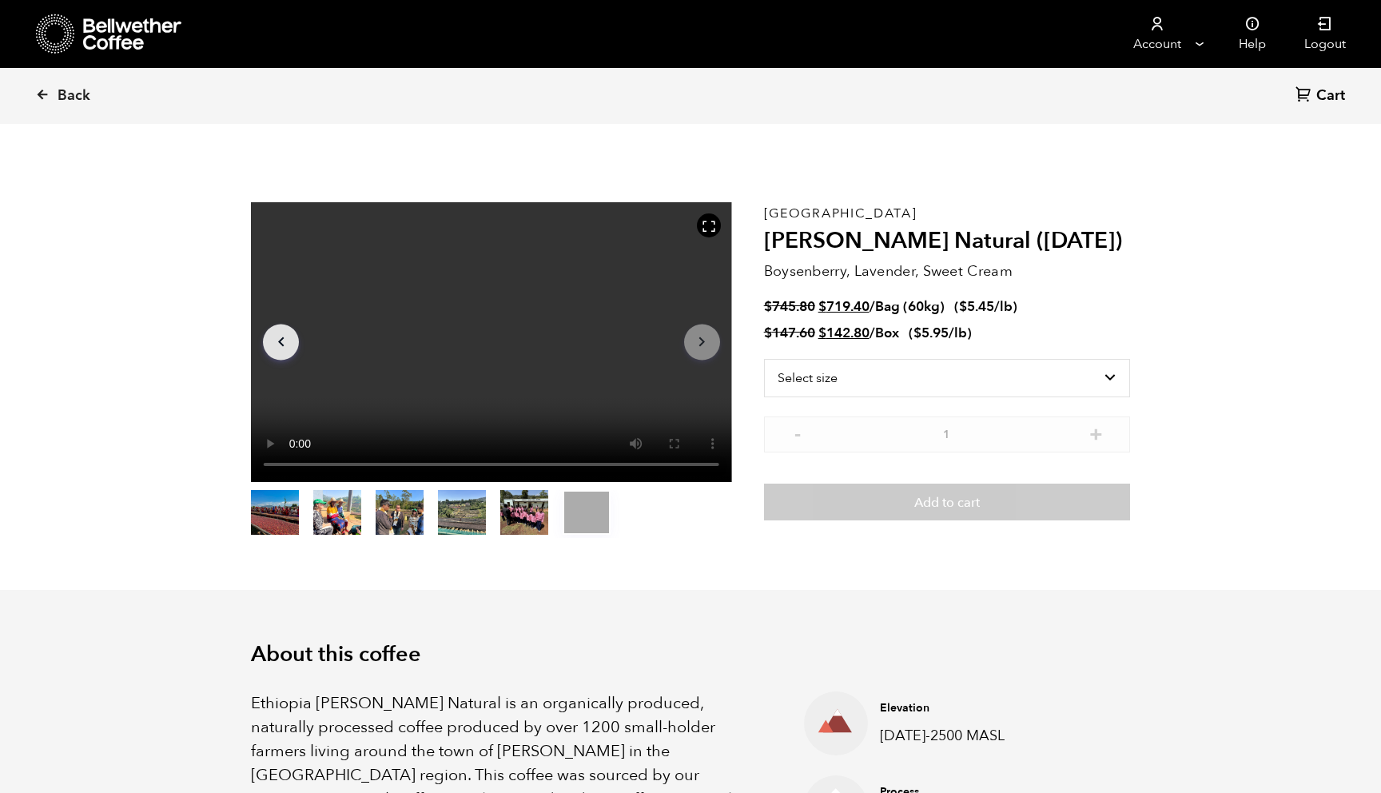
click at [699, 349] on icon "Arrow Right" at bounding box center [701, 342] width 19 height 19
click at [1121, 380] on select "Select size Bag (60kg) (132 lbs) Box (24 lbs)" at bounding box center [947, 378] width 366 height 38
click at [764, 359] on select "Select size Bag (60kg) (132 lbs) Box (24 lbs)" at bounding box center [947, 378] width 366 height 38
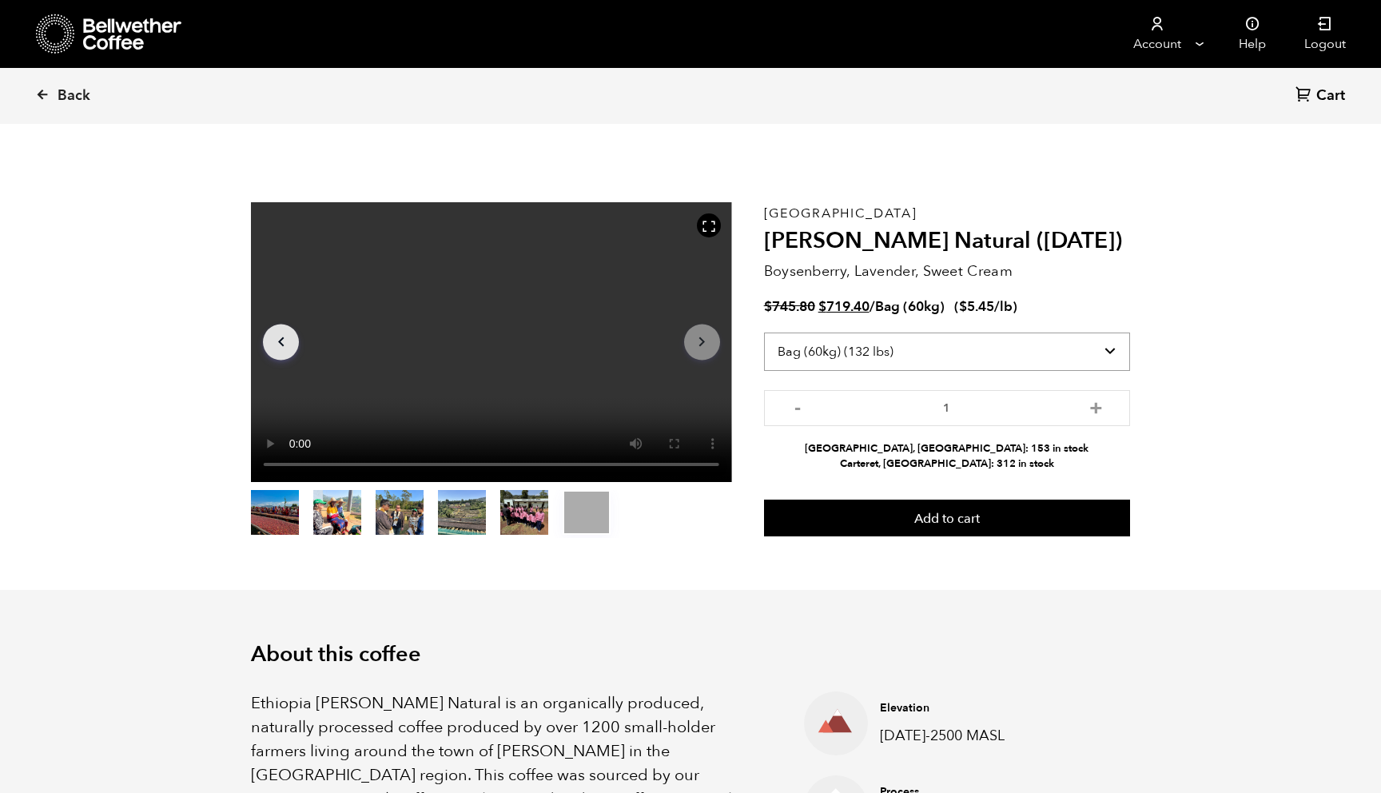
click at [1078, 353] on select "Select size Bag (60kg) (132 lbs) Box (24 lbs)" at bounding box center [947, 352] width 366 height 38
select select "box"
click at [764, 333] on select "Select size Bag (60kg) (132 lbs) Box (24 lbs)" at bounding box center [947, 352] width 366 height 38
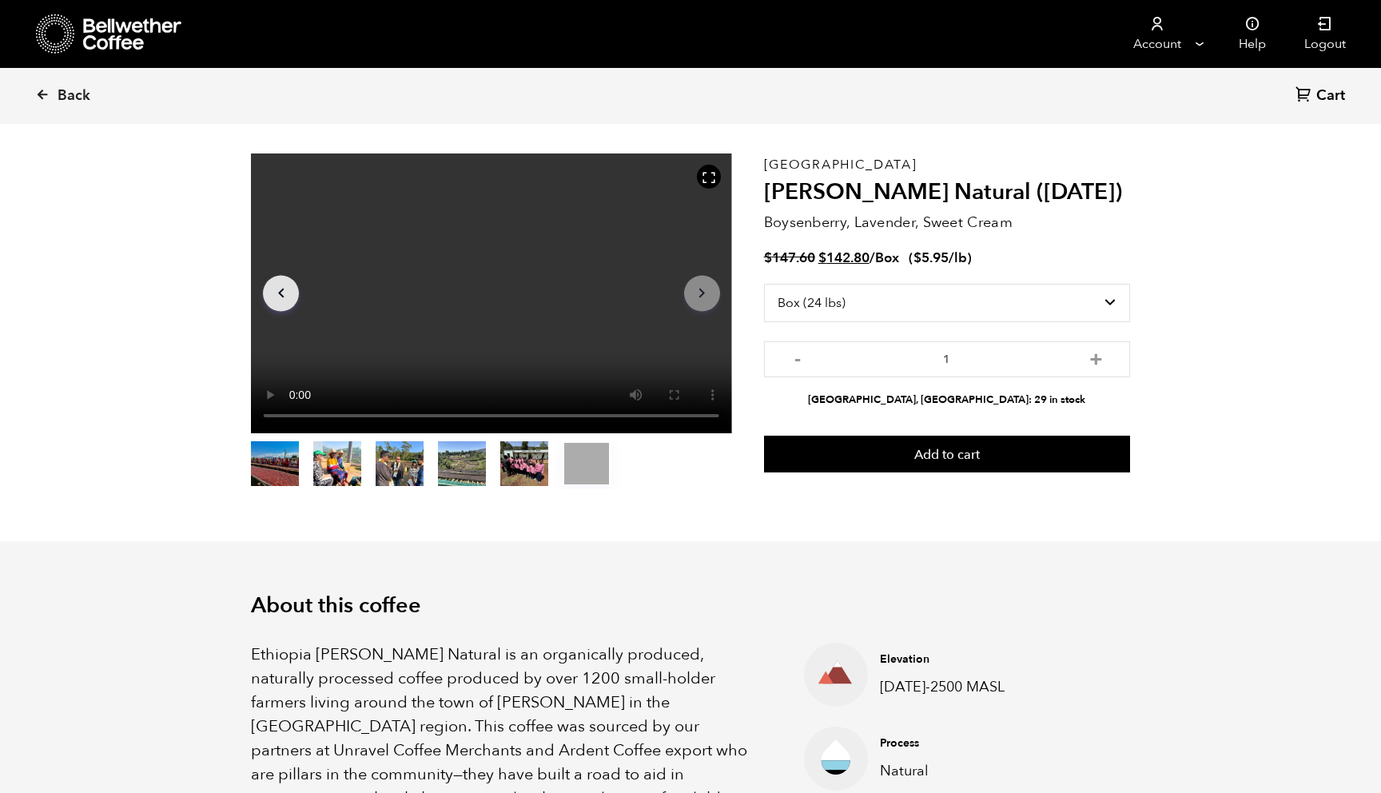
scroll to position [58, 0]
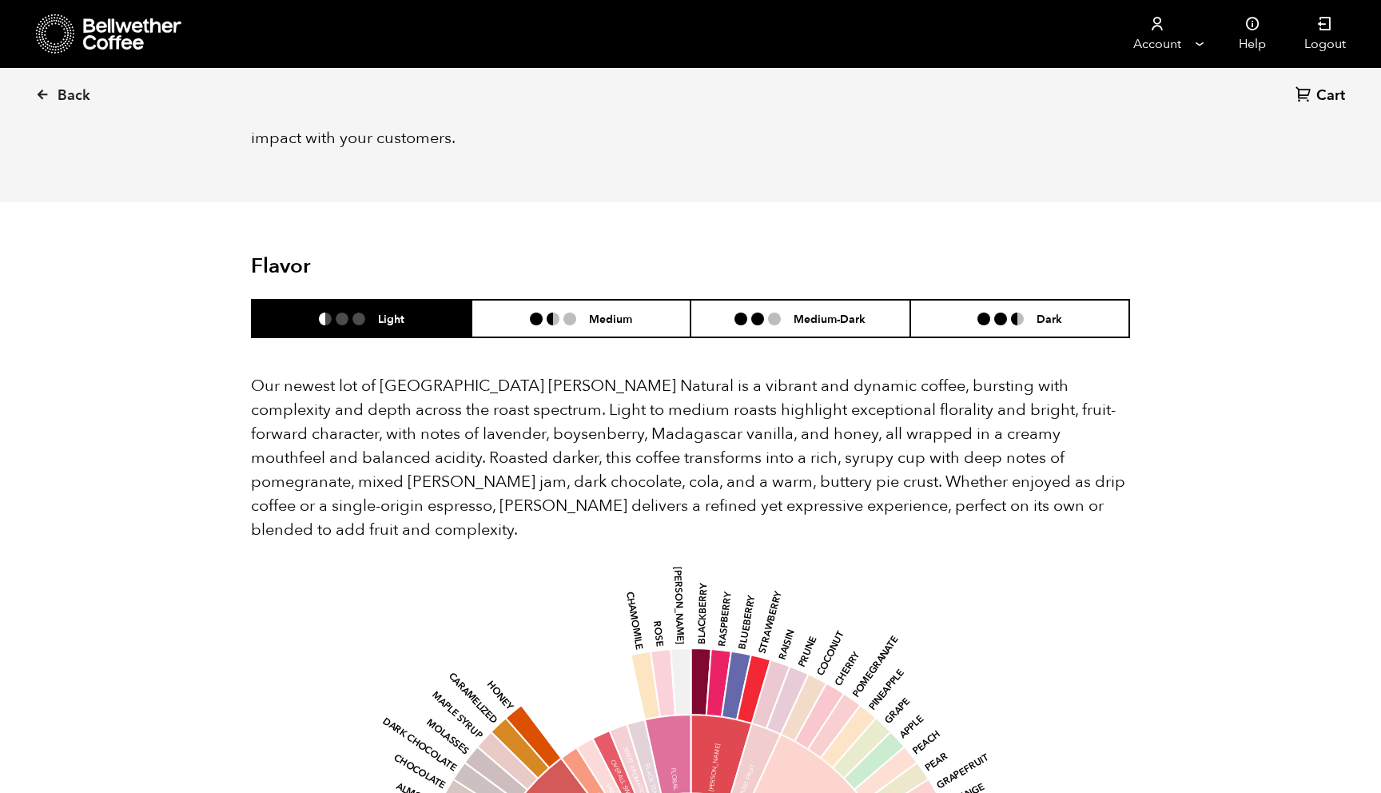
scroll to position [1205, 0]
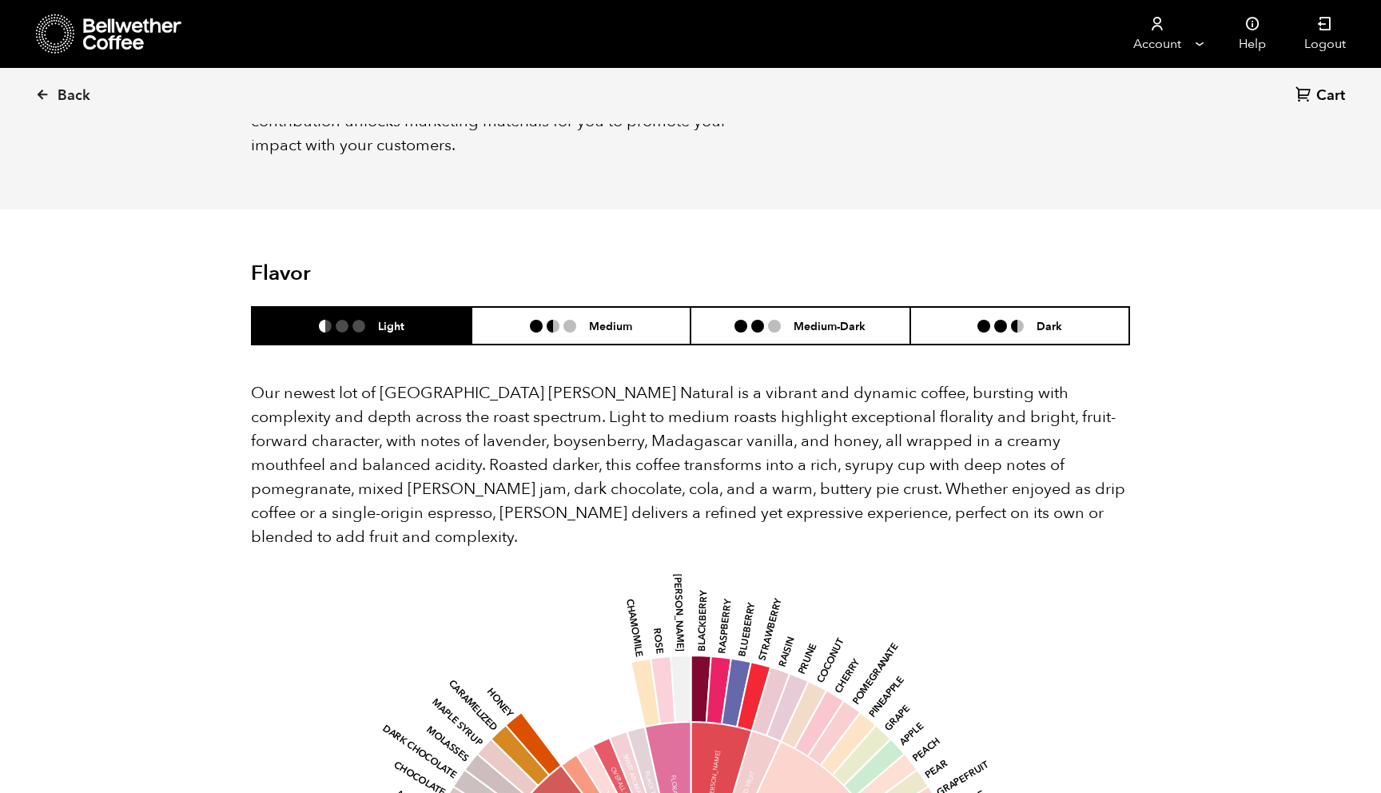
click at [588, 320] on ul at bounding box center [559, 326] width 59 height 13
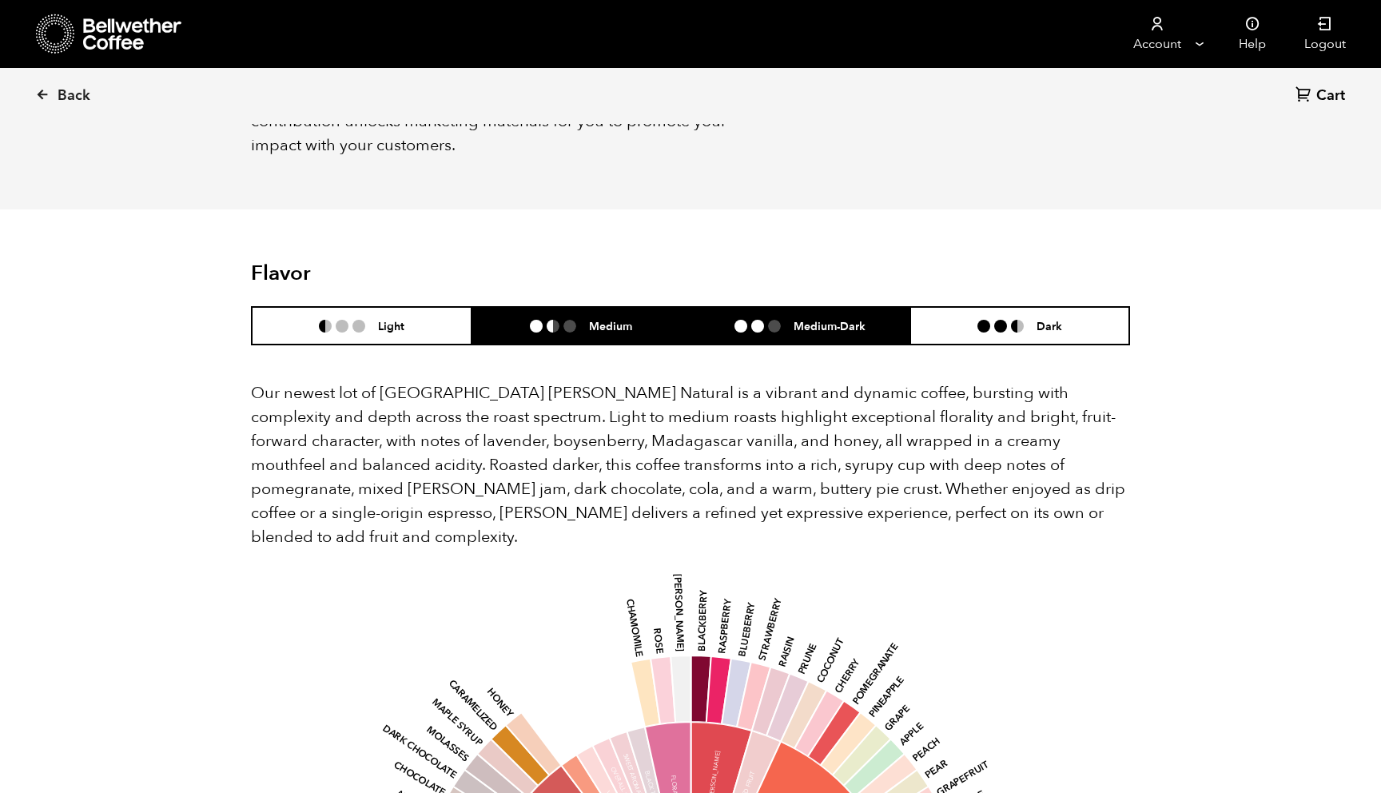
click at [758, 320] on li at bounding box center [757, 326] width 13 height 13
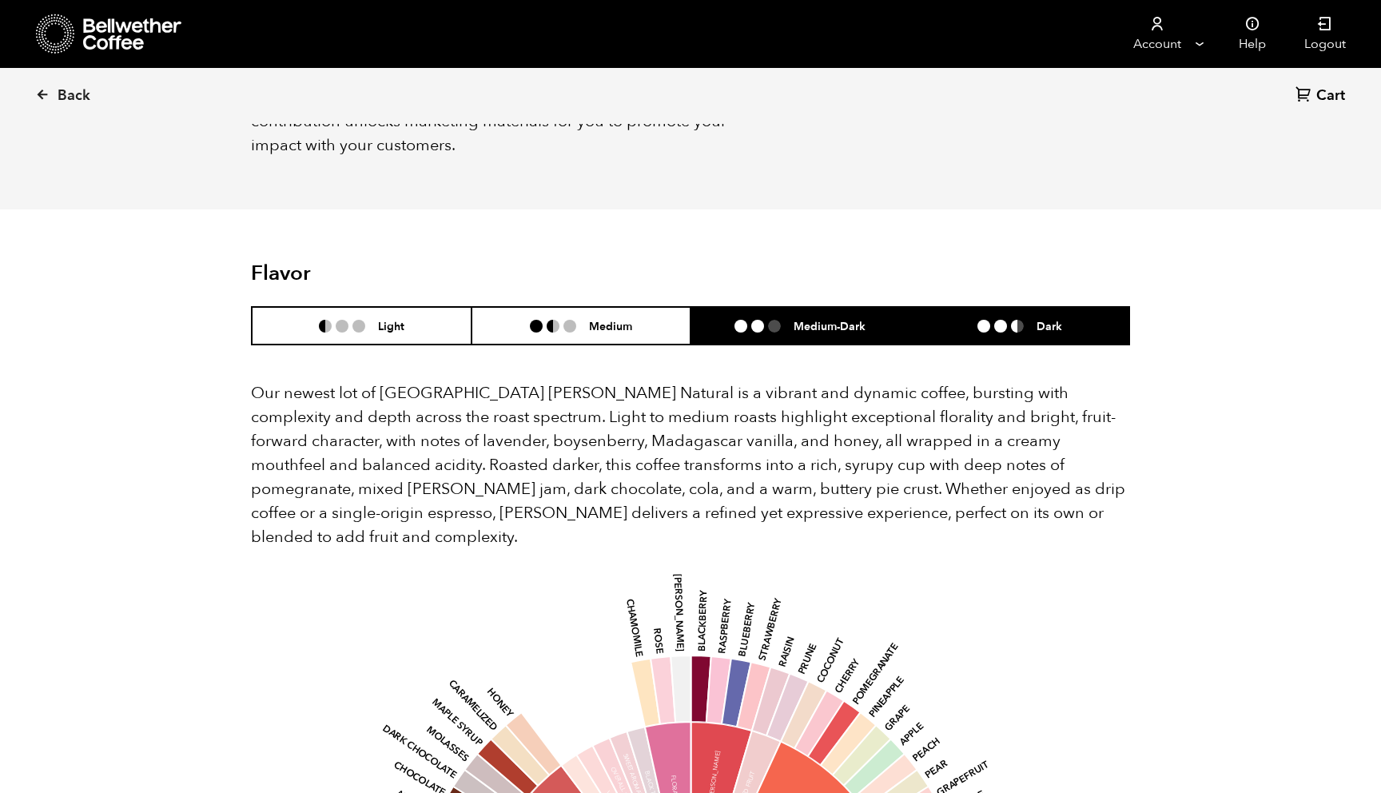
click at [965, 317] on li "Dark" at bounding box center [1020, 326] width 220 height 38
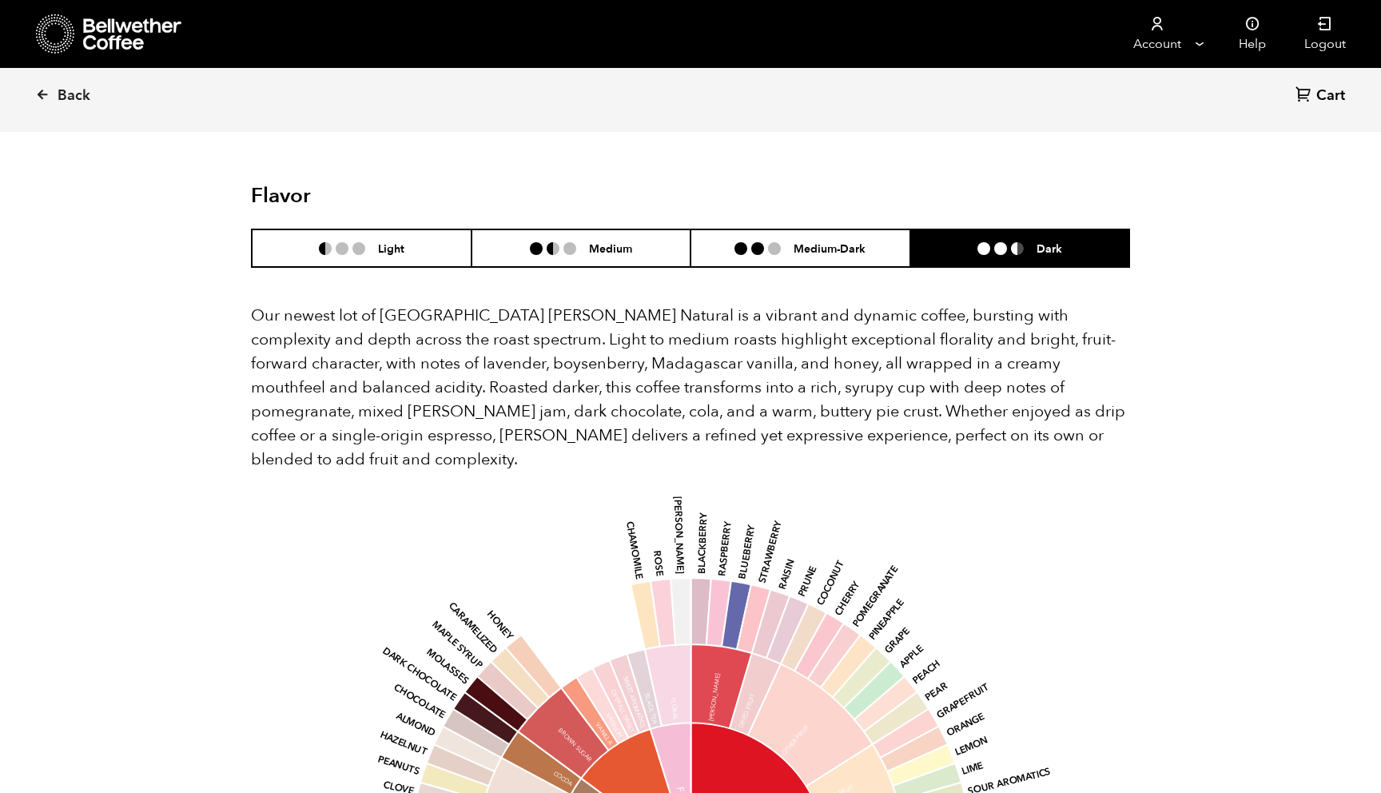
scroll to position [1273, 0]
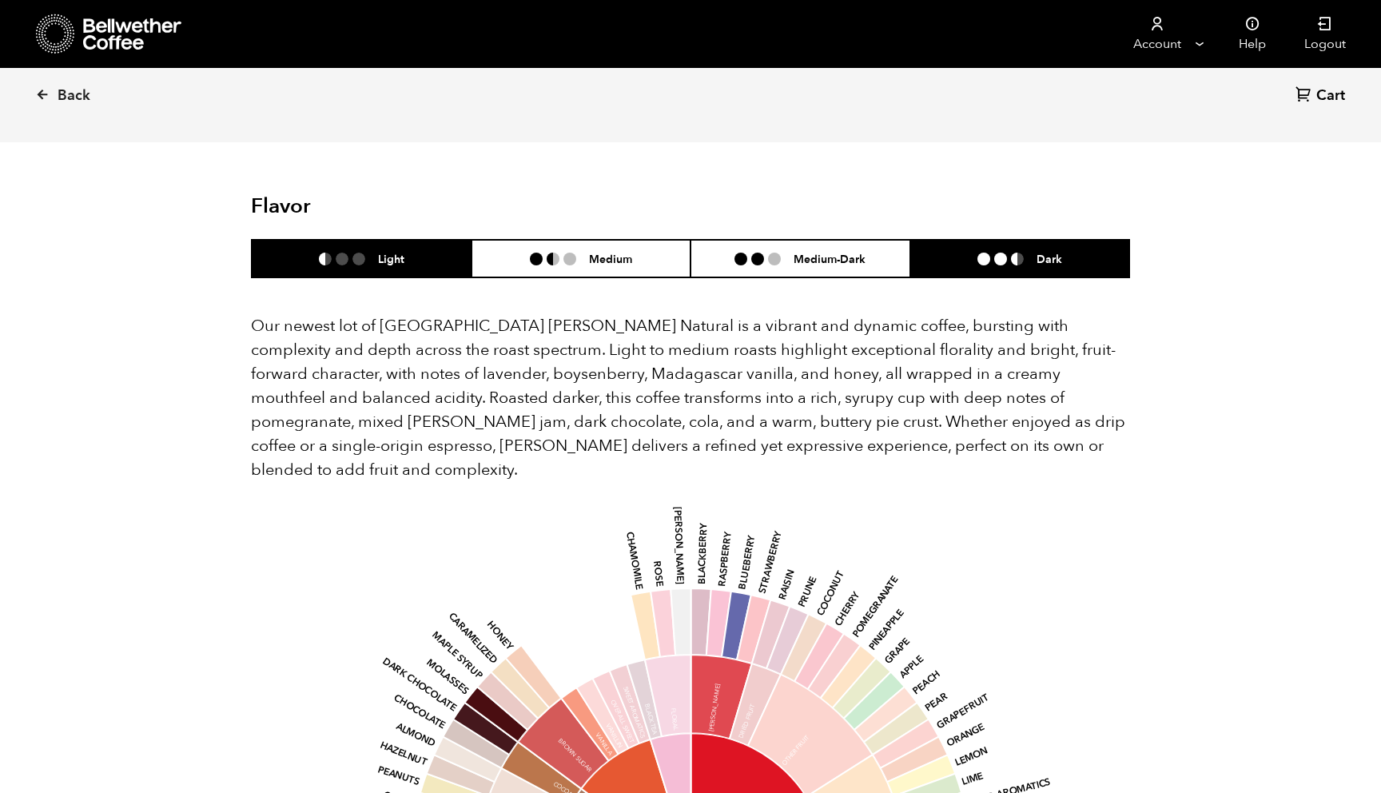
click at [398, 245] on li "Light" at bounding box center [362, 259] width 220 height 38
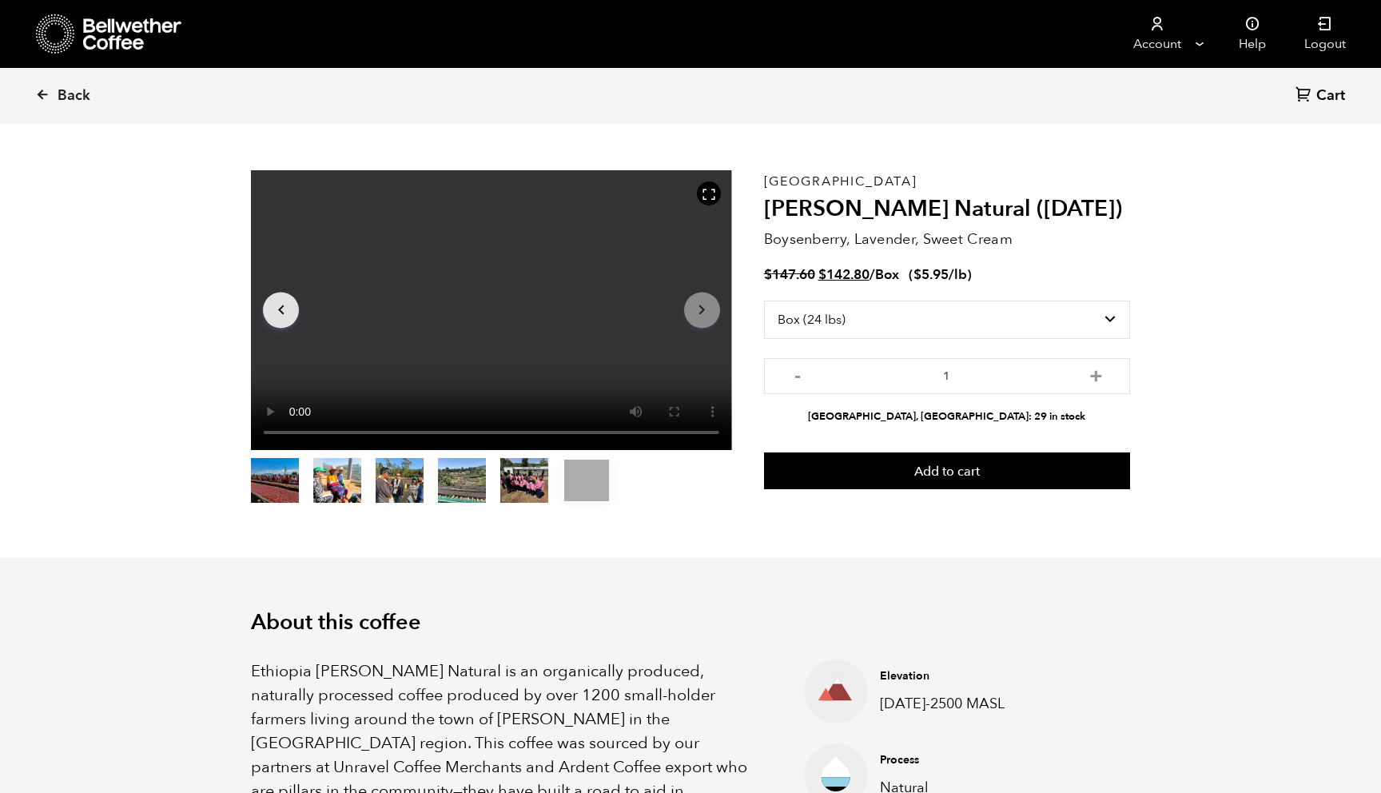
scroll to position [0, 0]
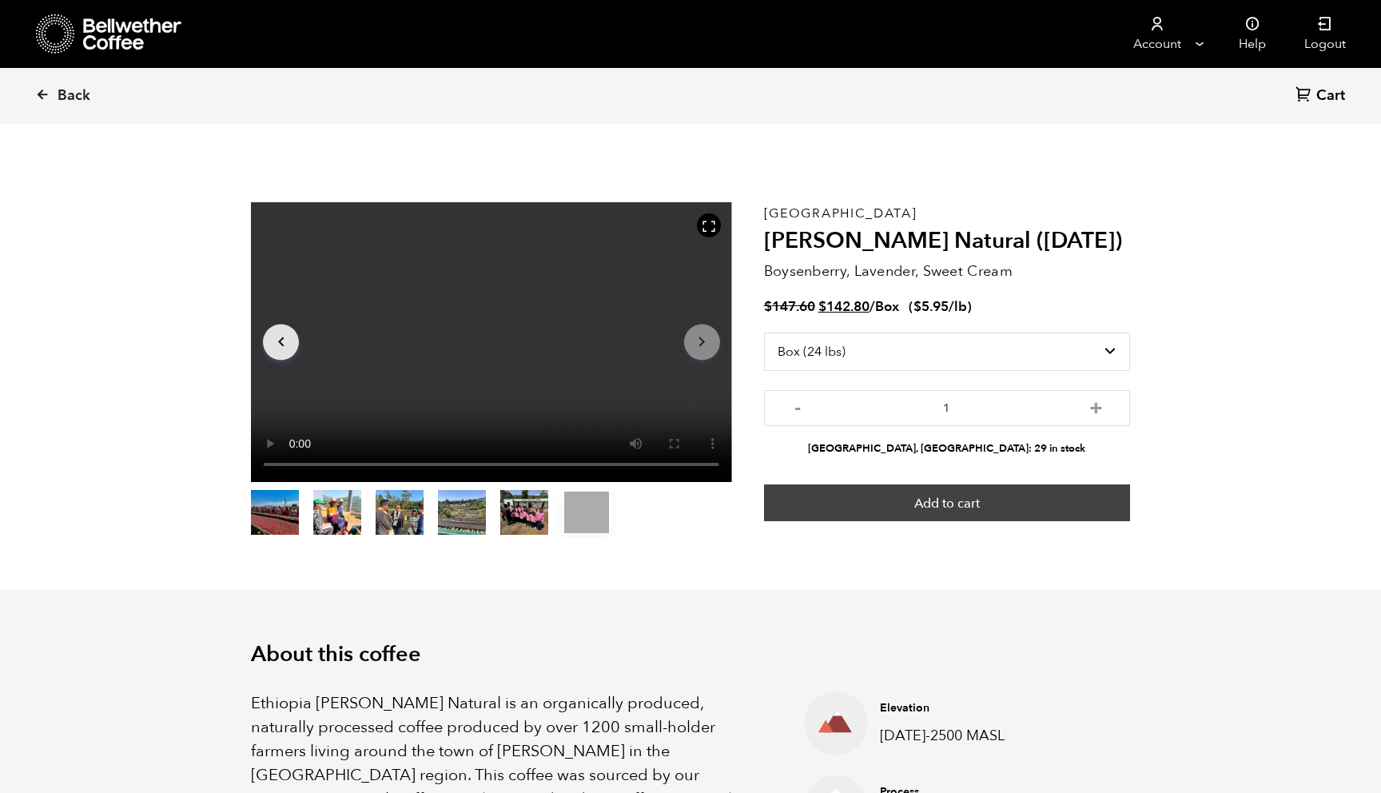
click at [935, 514] on button "Add to cart" at bounding box center [947, 502] width 366 height 37
click at [925, 484] on button "Add to cart" at bounding box center [947, 502] width 366 height 37
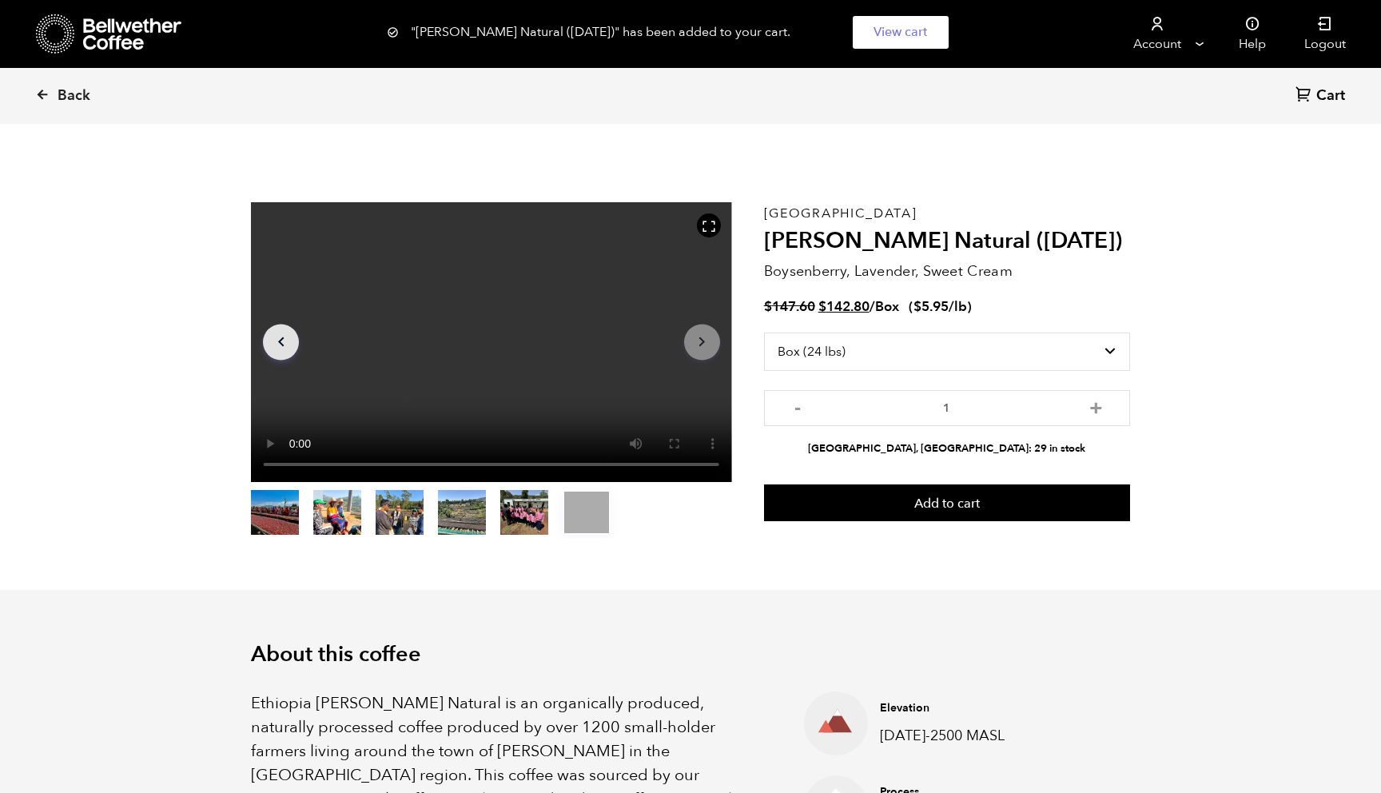
click at [1310, 88] on icon at bounding box center [1304, 94] width 17 height 17
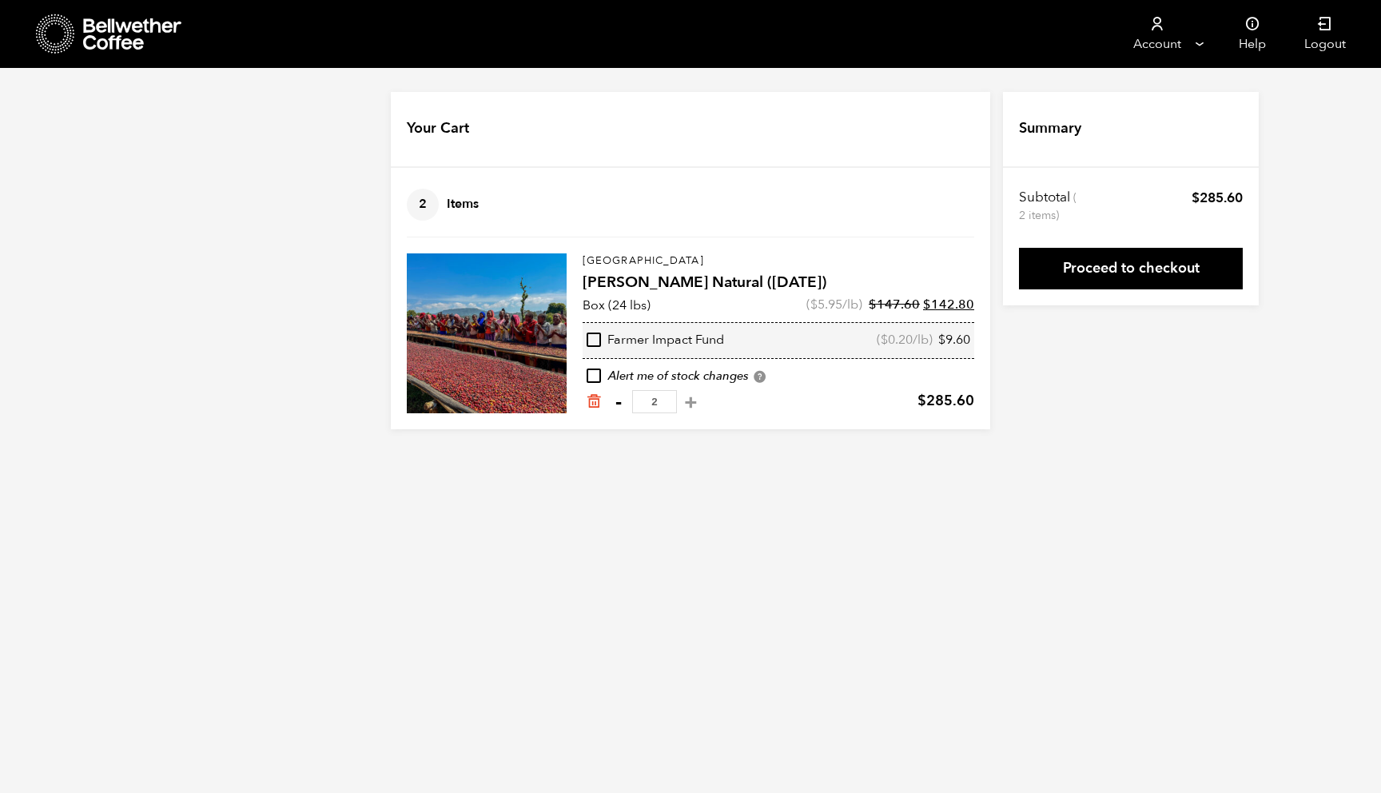
click at [619, 402] on button "-" at bounding box center [618, 402] width 20 height 16
type input "1"
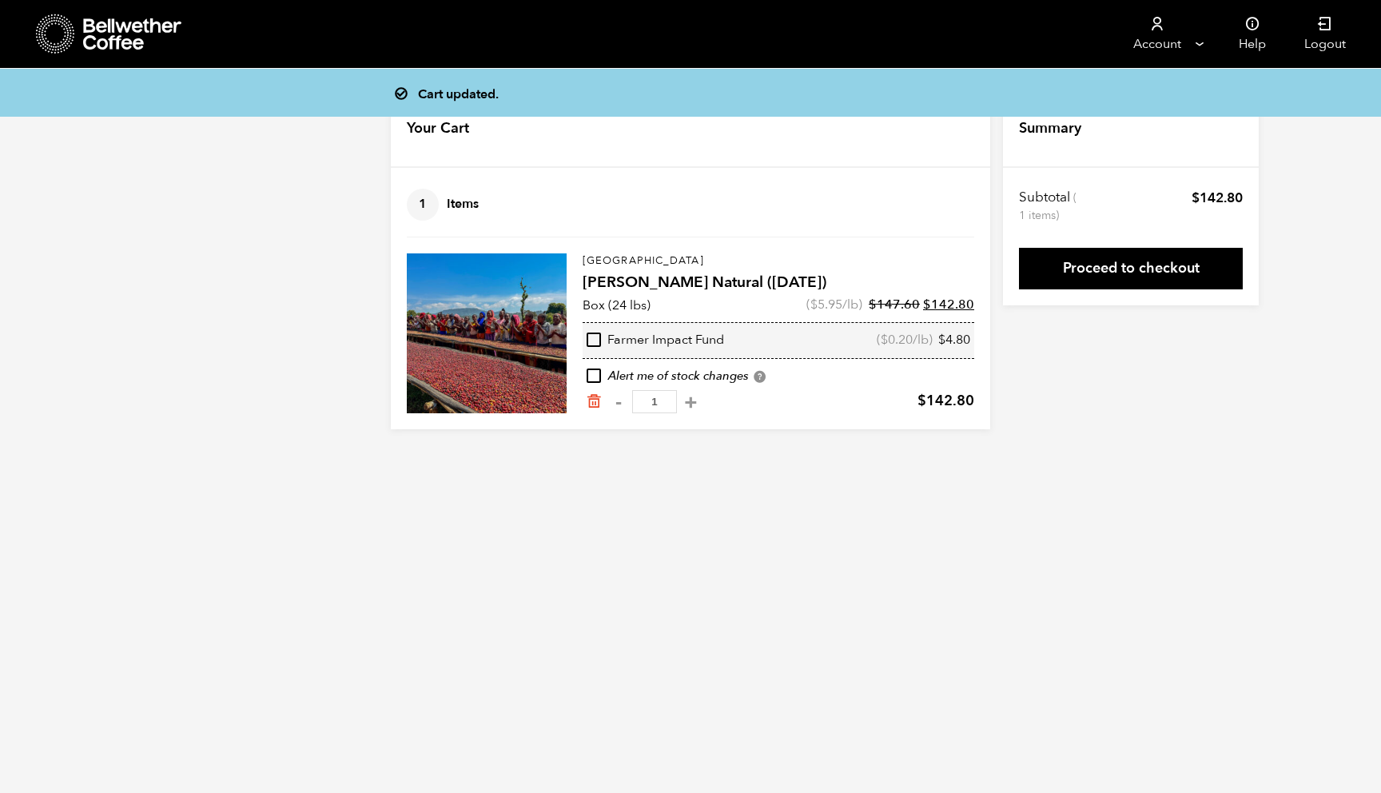
click at [795, 453] on html "Store 2 Account [GEOGRAPHIC_DATA]" at bounding box center [690, 226] width 1381 height 453
click at [1131, 278] on link "Proceed to checkout" at bounding box center [1131, 269] width 224 height 42
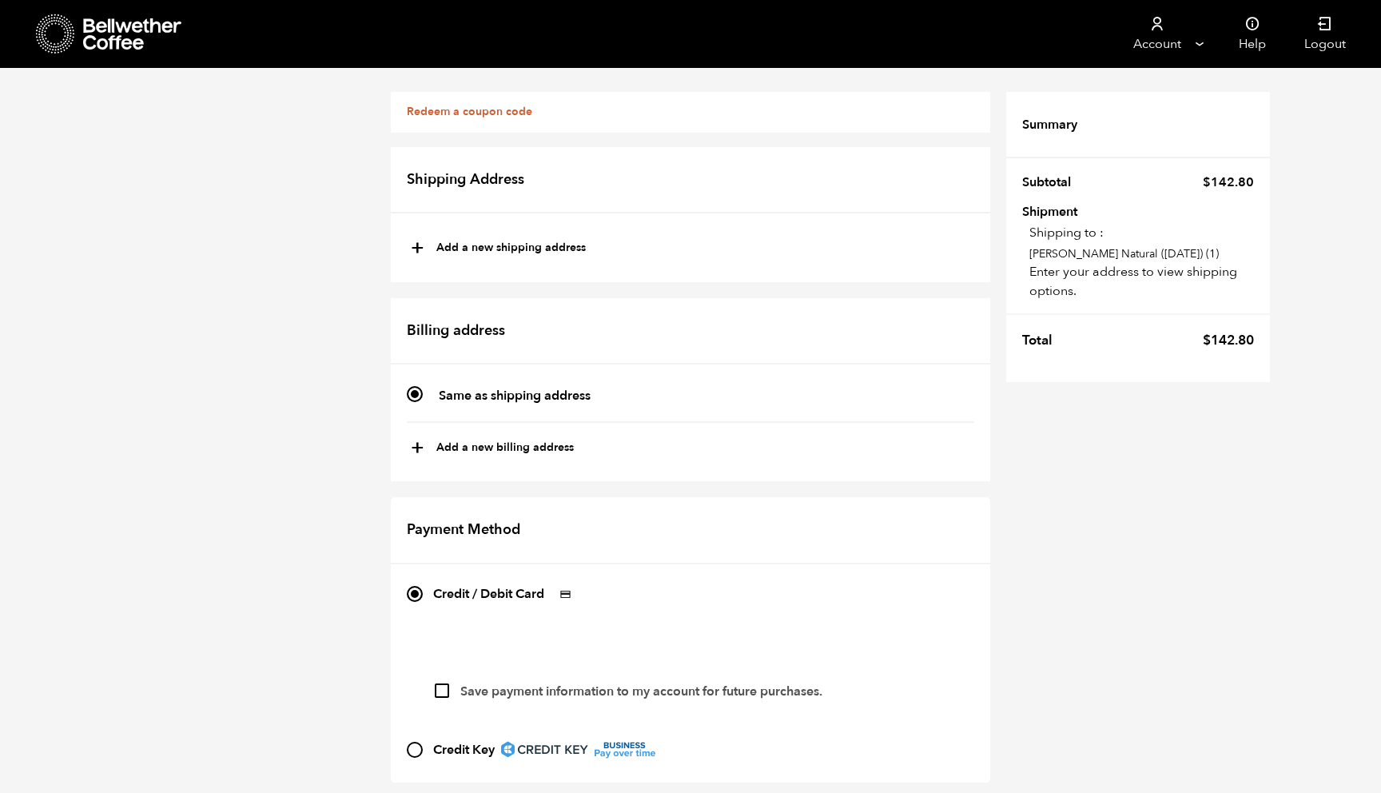
click at [500, 249] on button "+ Add a new shipping address" at bounding box center [498, 248] width 175 height 27
type input "New address"
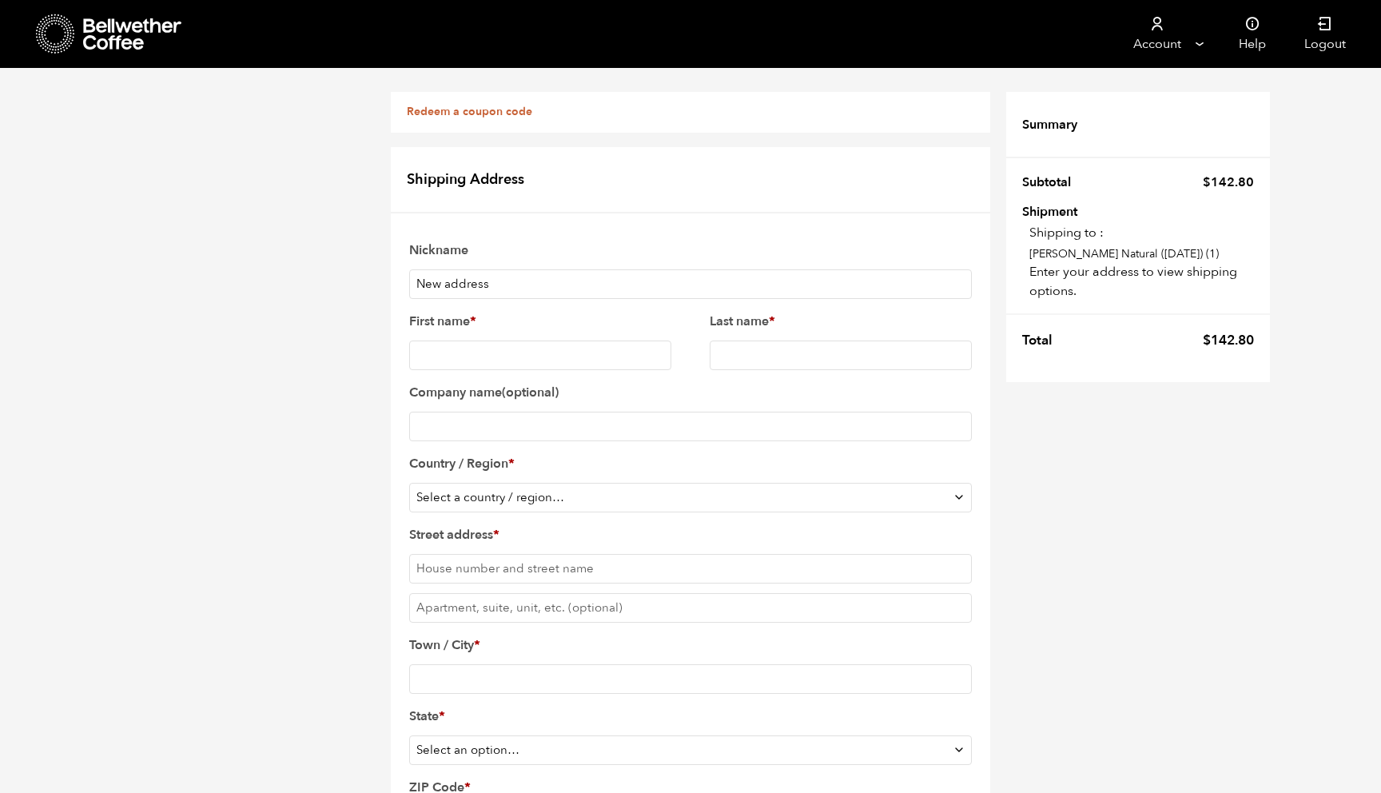
click at [499, 294] on input "New address" at bounding box center [690, 284] width 563 height 30
type input "N"
type input "ABT"
click at [494, 359] on input "First name *" at bounding box center [540, 356] width 262 height 30
type input "Jessica"
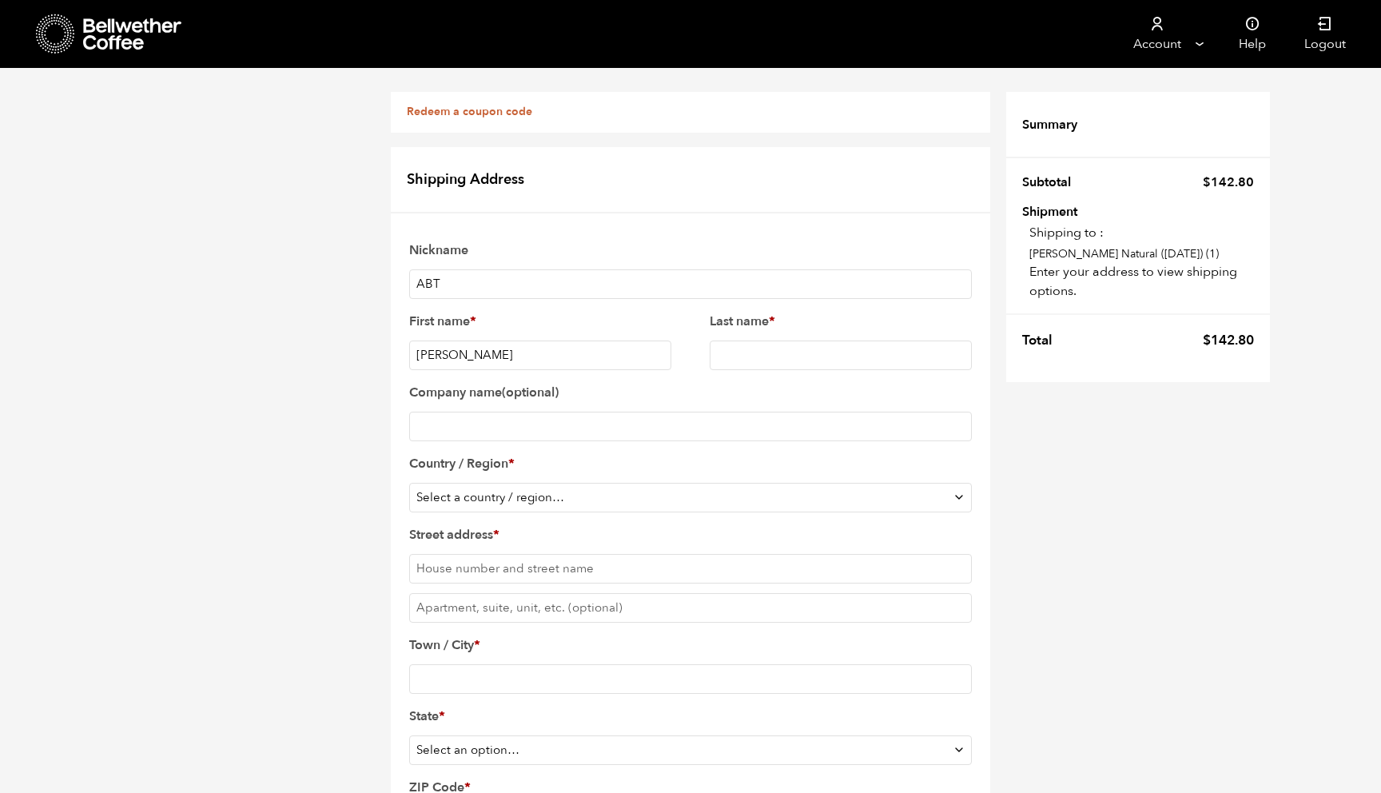
type input "Rodriguez"
select select "US"
type input "975"
type input "University Blvd N"
type input "Jacksonville"
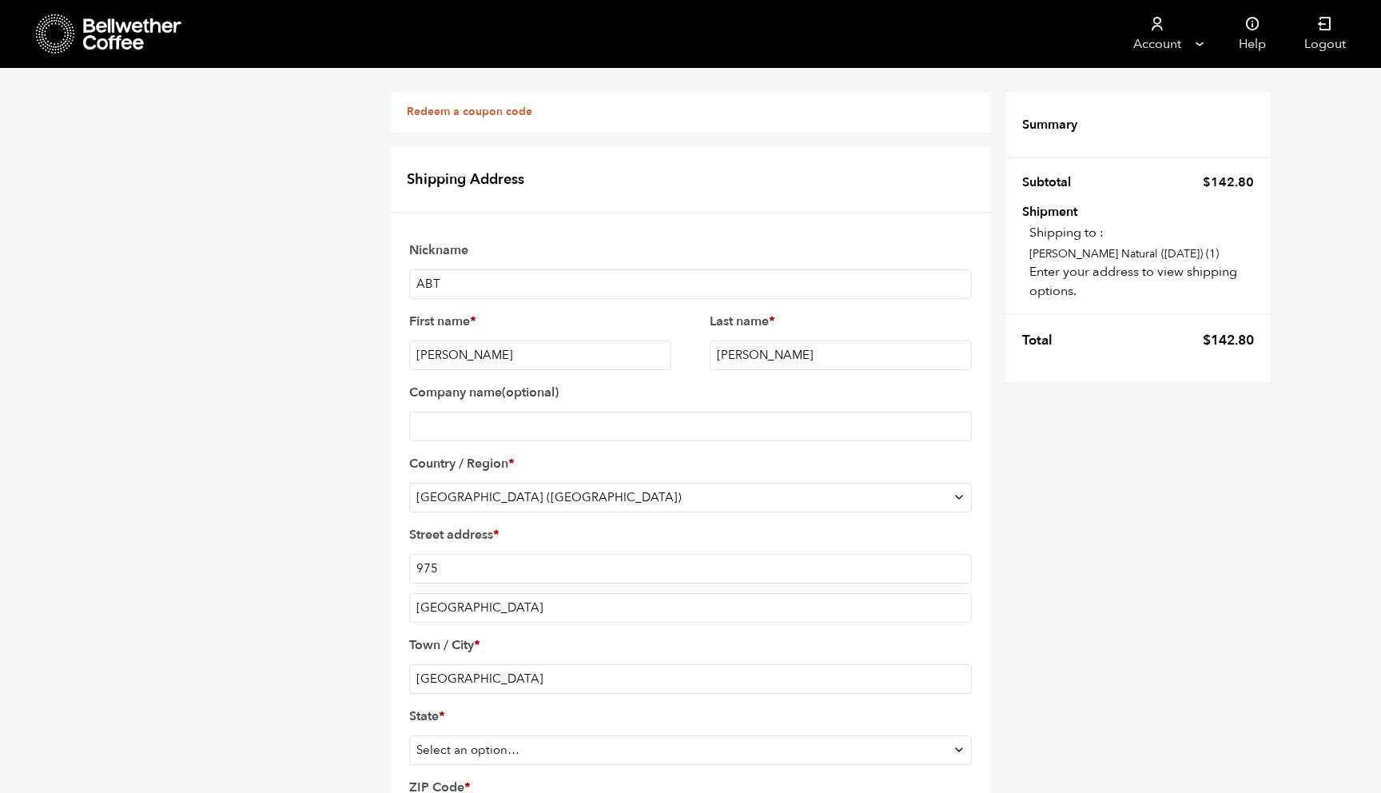
type input "32211"
type input "7272734488"
select select "FL"
click at [444, 573] on input "975" at bounding box center [690, 568] width 563 height 30
type input "983 University Blvd N"
